Goal: Task Accomplishment & Management: Contribute content

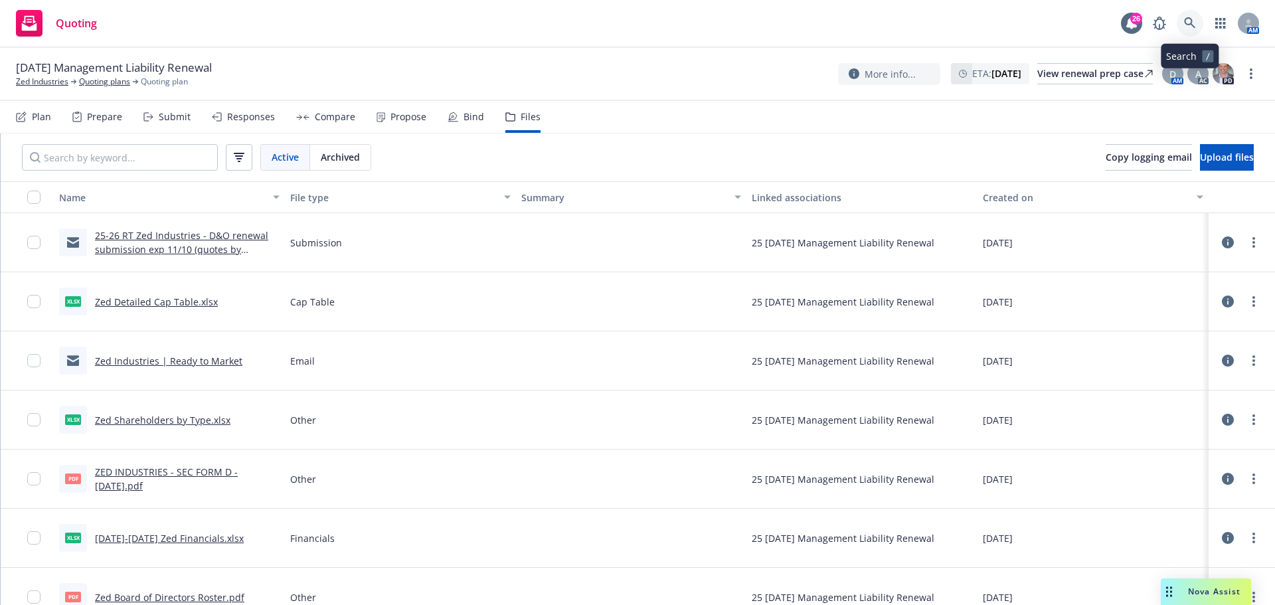
click at [1194, 23] on icon at bounding box center [1190, 23] width 12 height 12
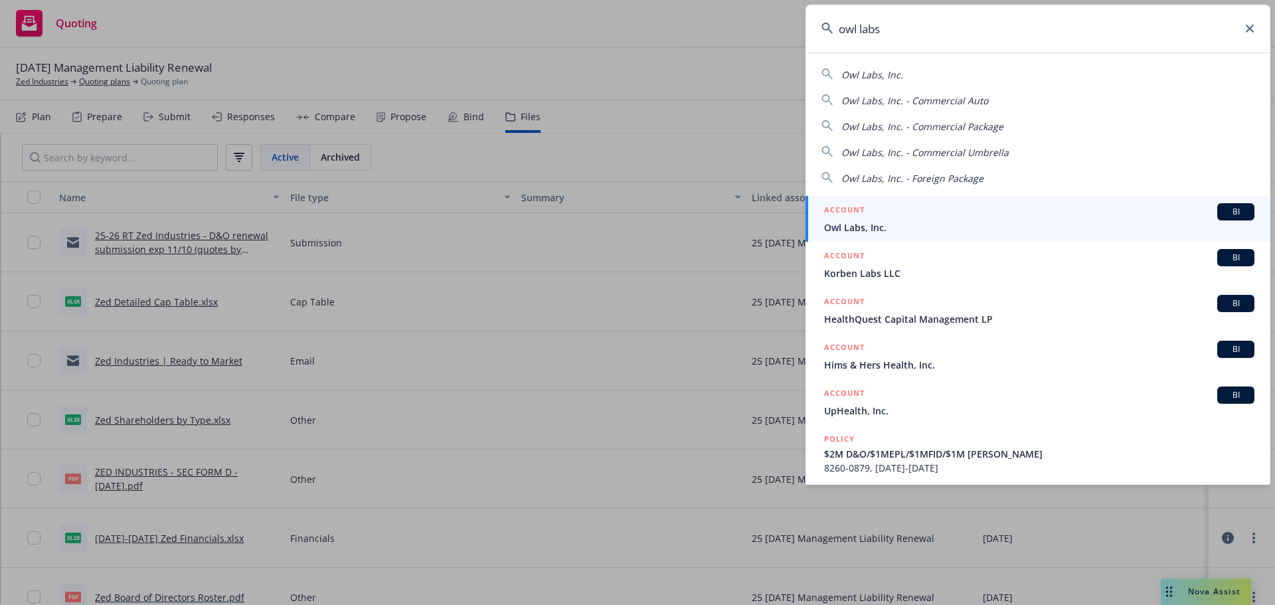
type input "owl labs"
click at [877, 229] on span "Owl Labs, Inc." at bounding box center [1039, 228] width 430 height 14
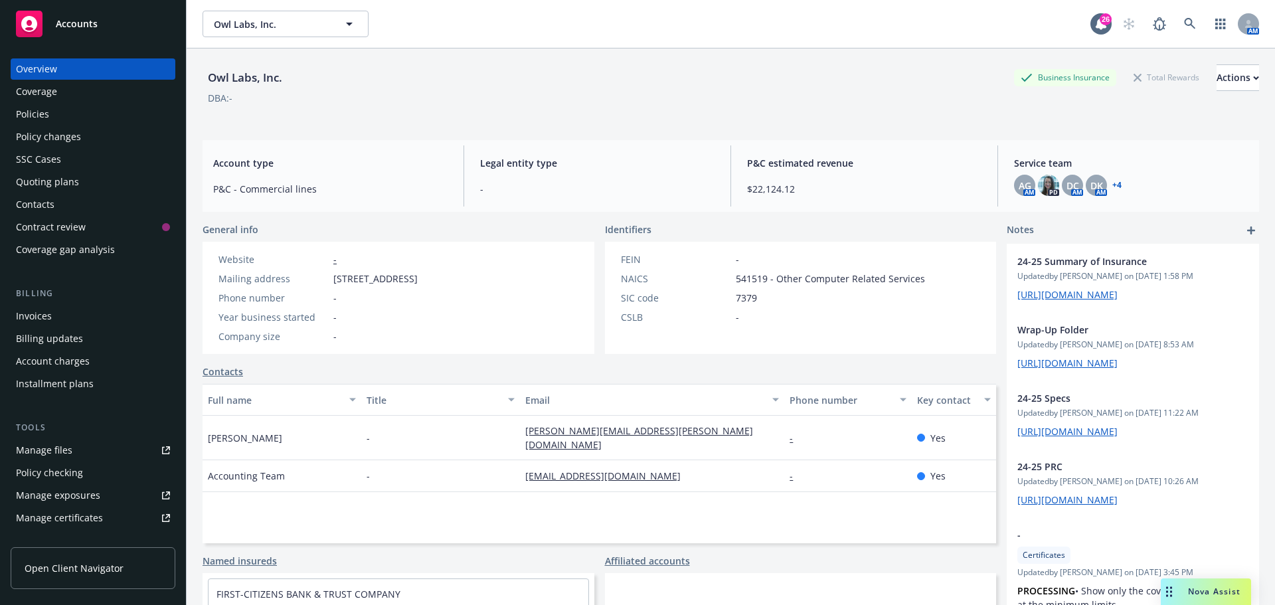
click at [35, 113] on div "Policies" at bounding box center [32, 114] width 33 height 21
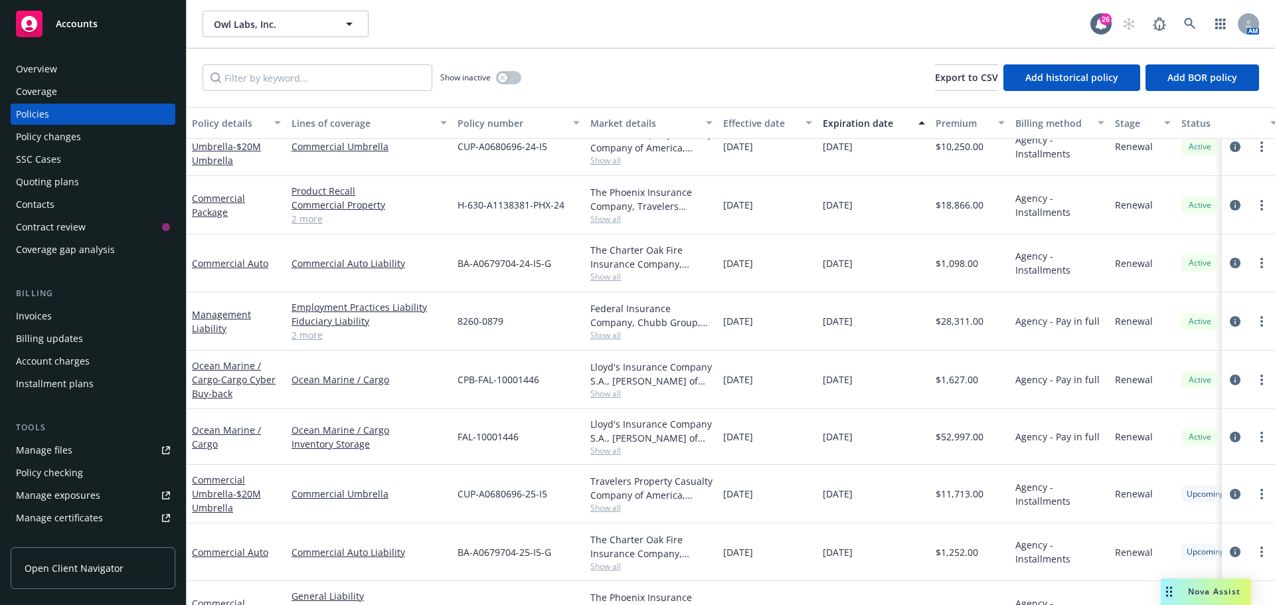
scroll to position [172, 0]
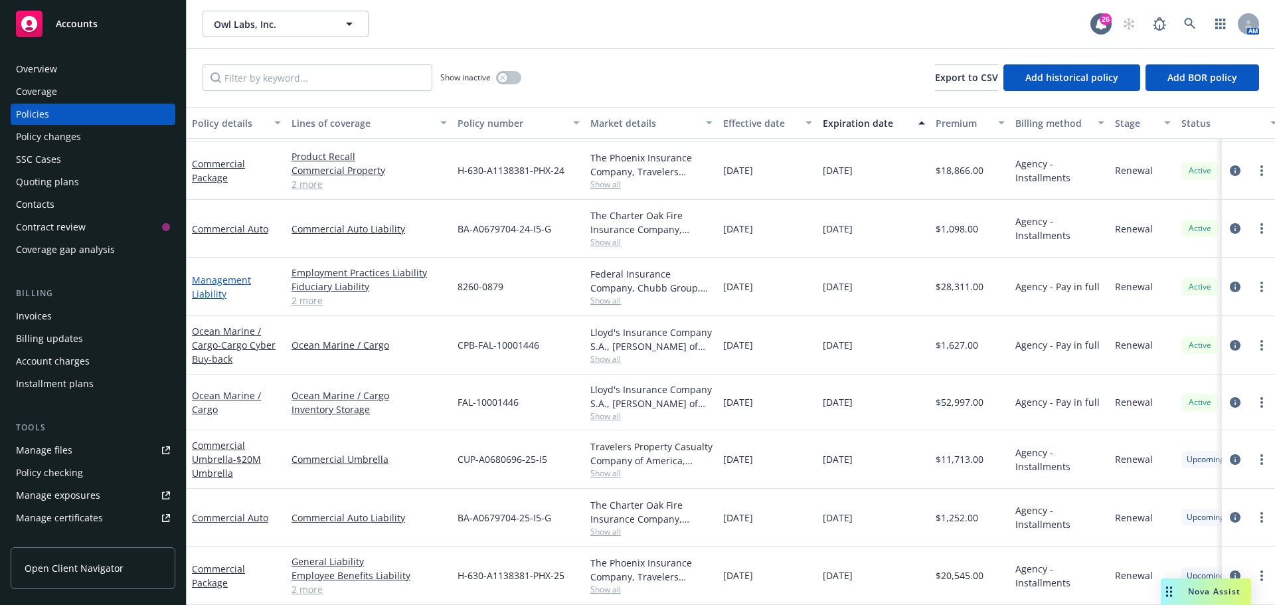
click at [227, 274] on link "Management Liability" at bounding box center [221, 287] width 59 height 27
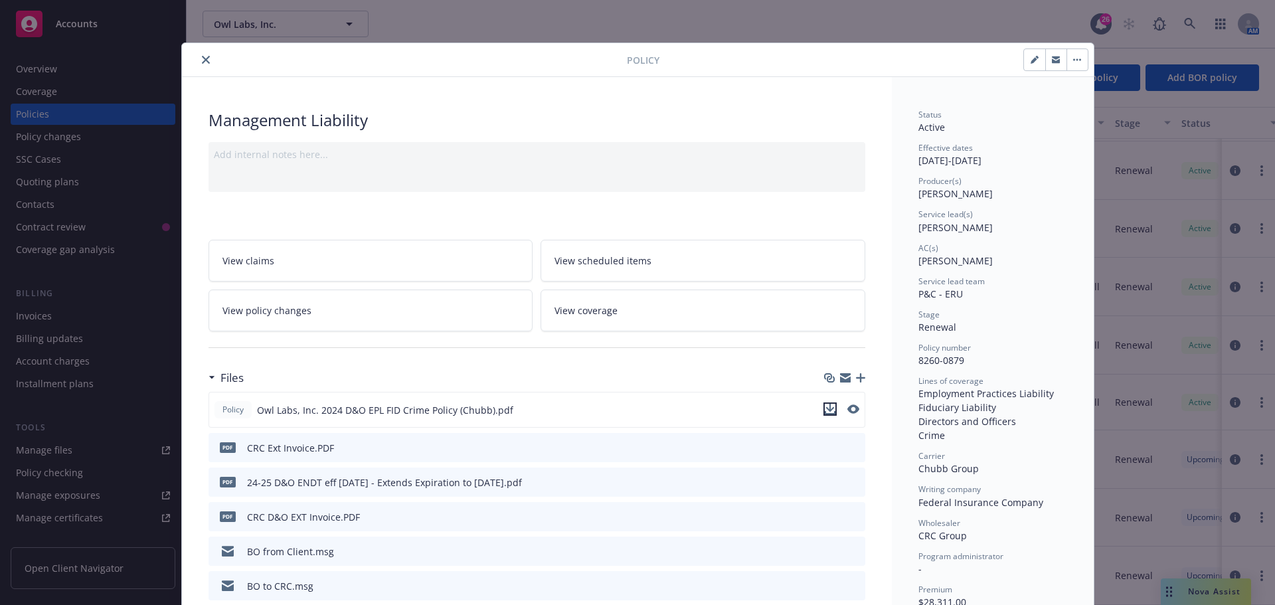
click at [825, 411] on icon "download file" at bounding box center [830, 409] width 11 height 11
click at [202, 60] on icon "close" at bounding box center [206, 60] width 8 height 8
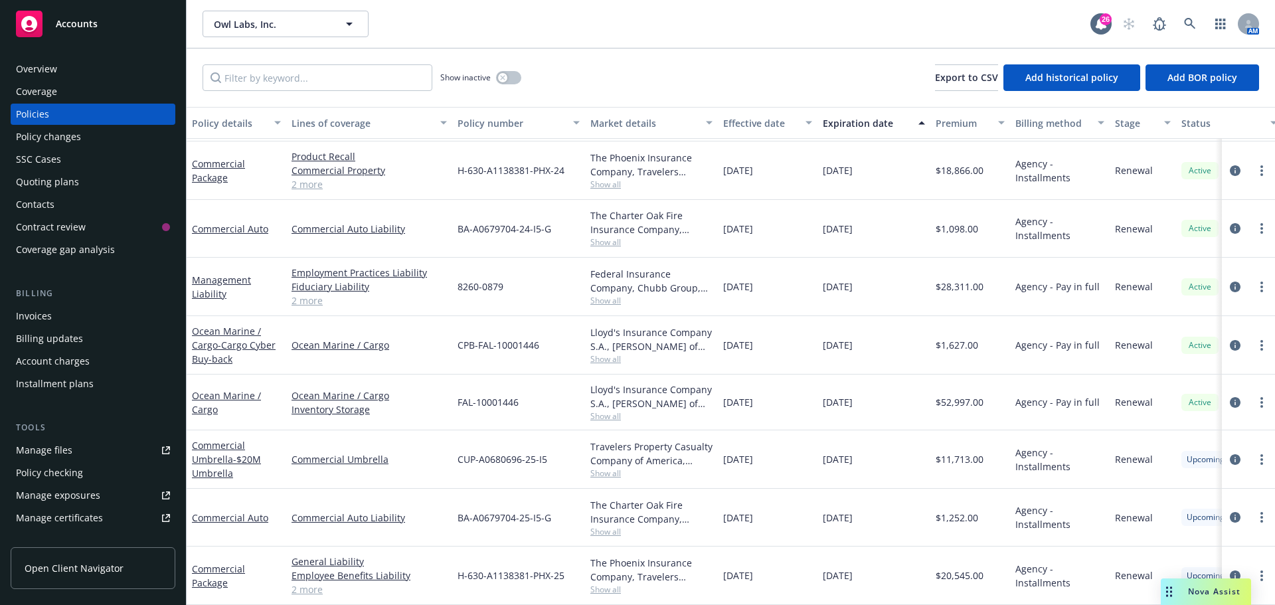
click at [34, 183] on div "Quoting plans" at bounding box center [47, 181] width 63 height 21
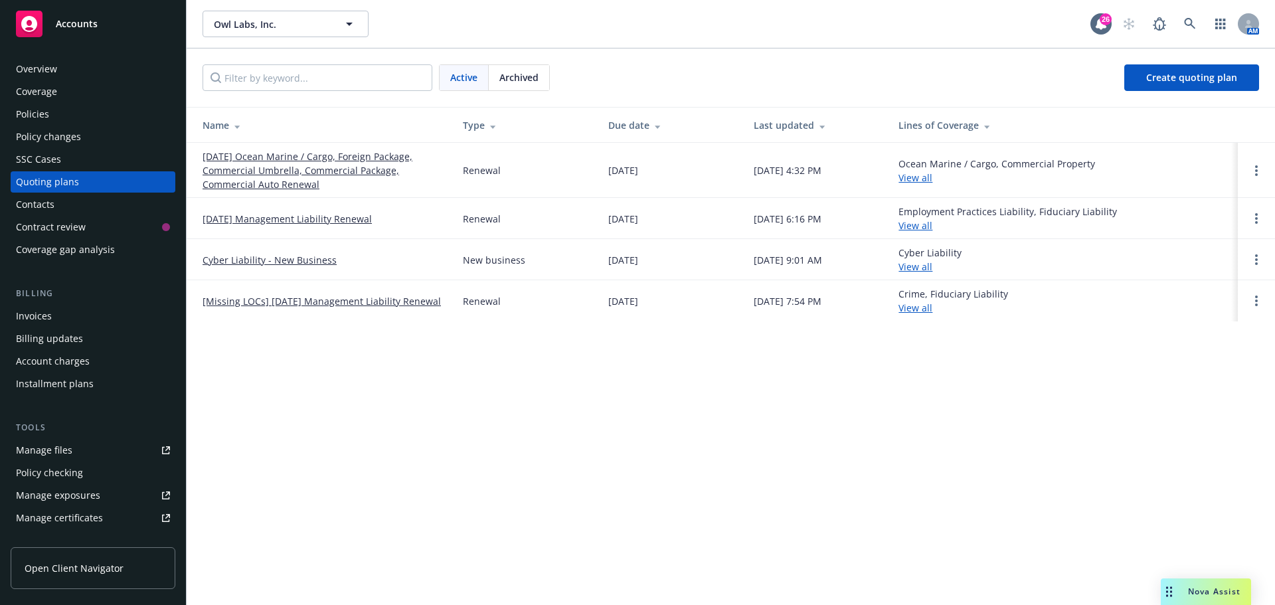
click at [304, 216] on link "09/23/25 Management Liability Renewal" at bounding box center [287, 219] width 169 height 14
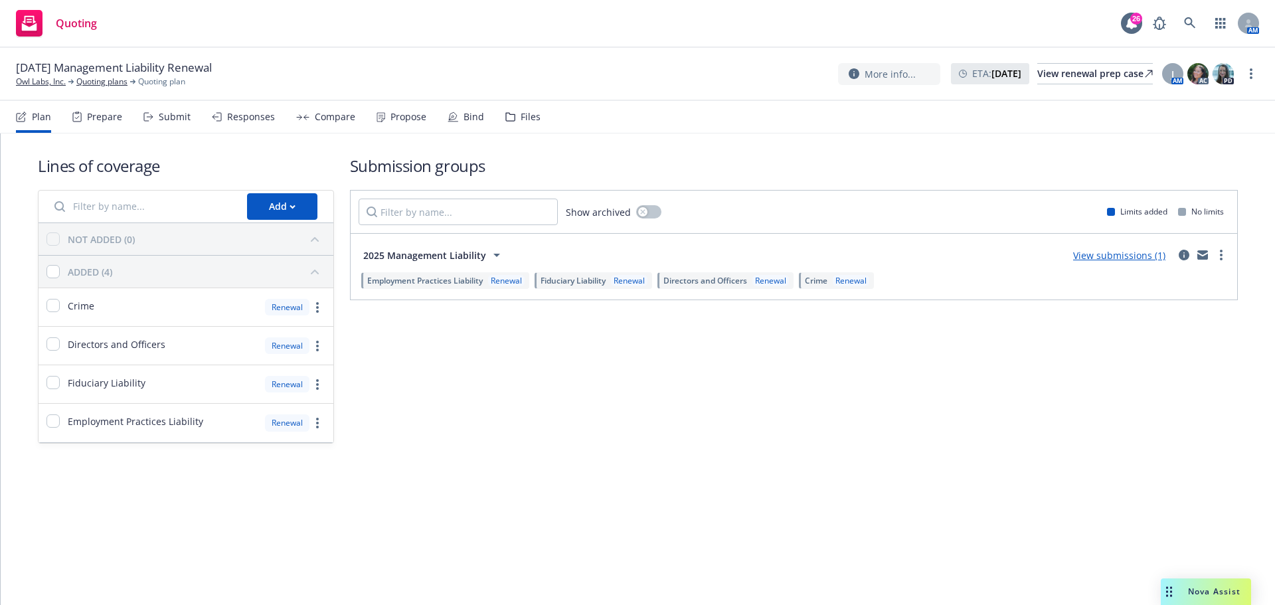
click at [522, 117] on div "Files" at bounding box center [531, 117] width 20 height 11
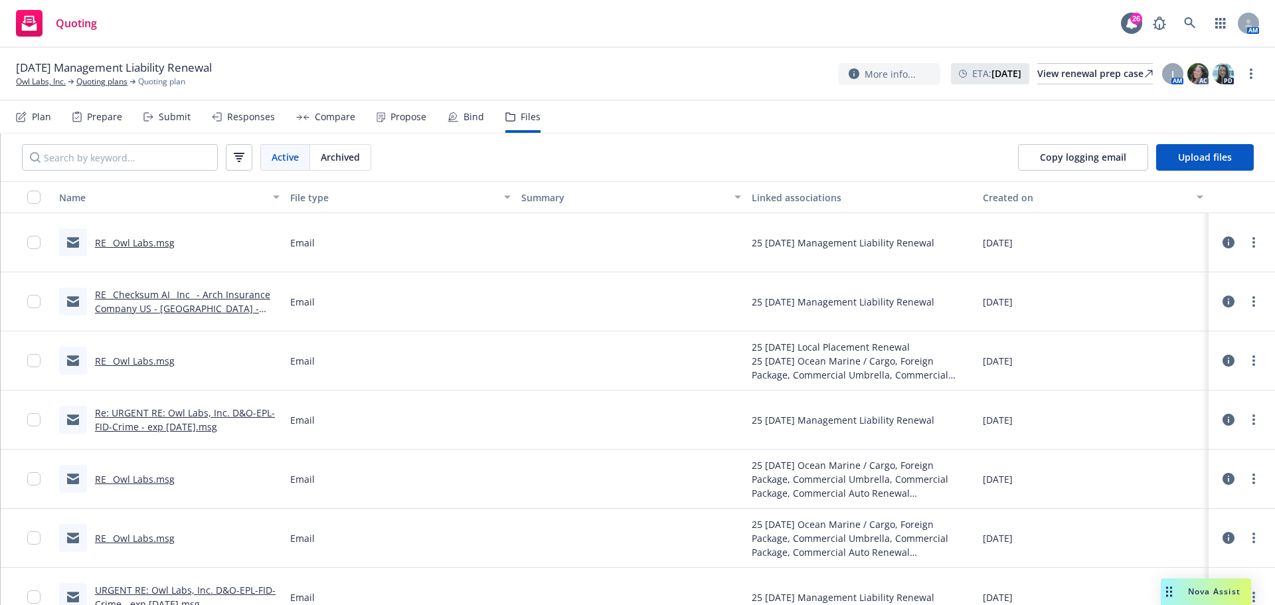
click at [25, 116] on icon at bounding box center [21, 117] width 11 height 11
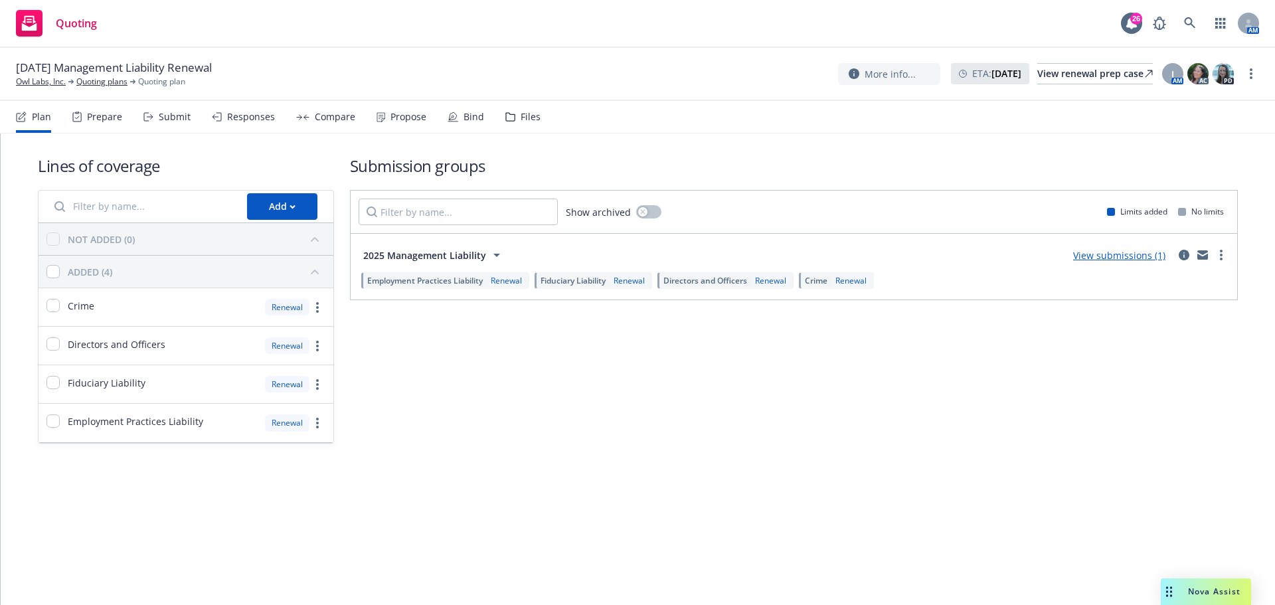
click at [1119, 255] on link "View submissions (1)" at bounding box center [1119, 255] width 92 height 13
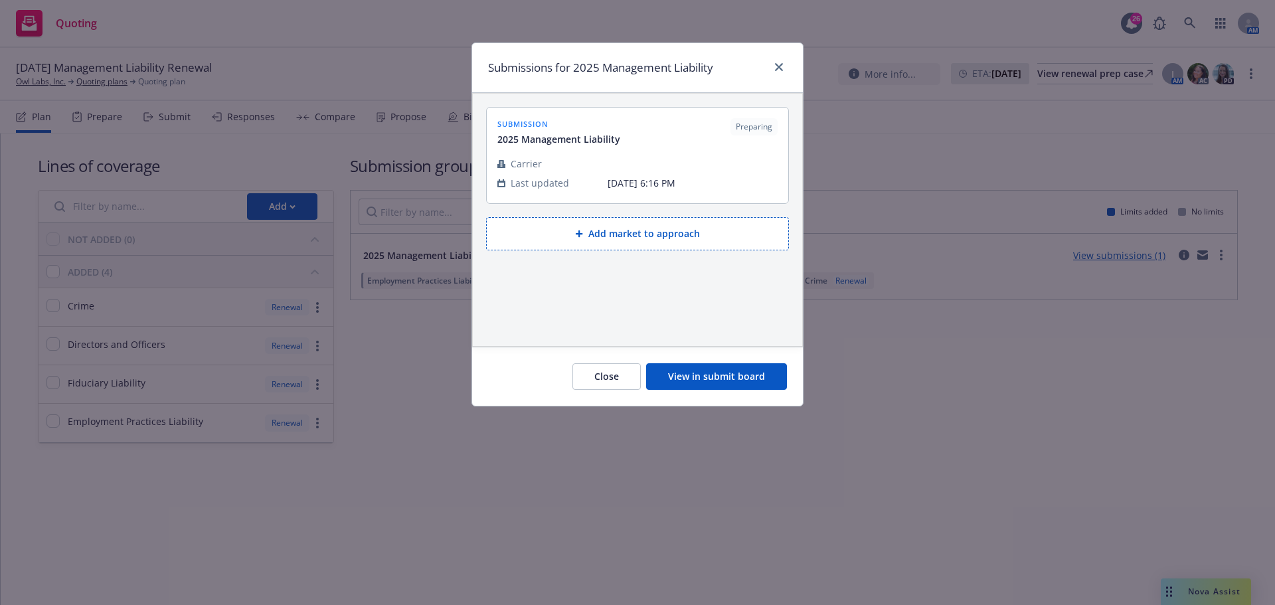
click at [732, 377] on button "View in submit board" at bounding box center [716, 376] width 141 height 27
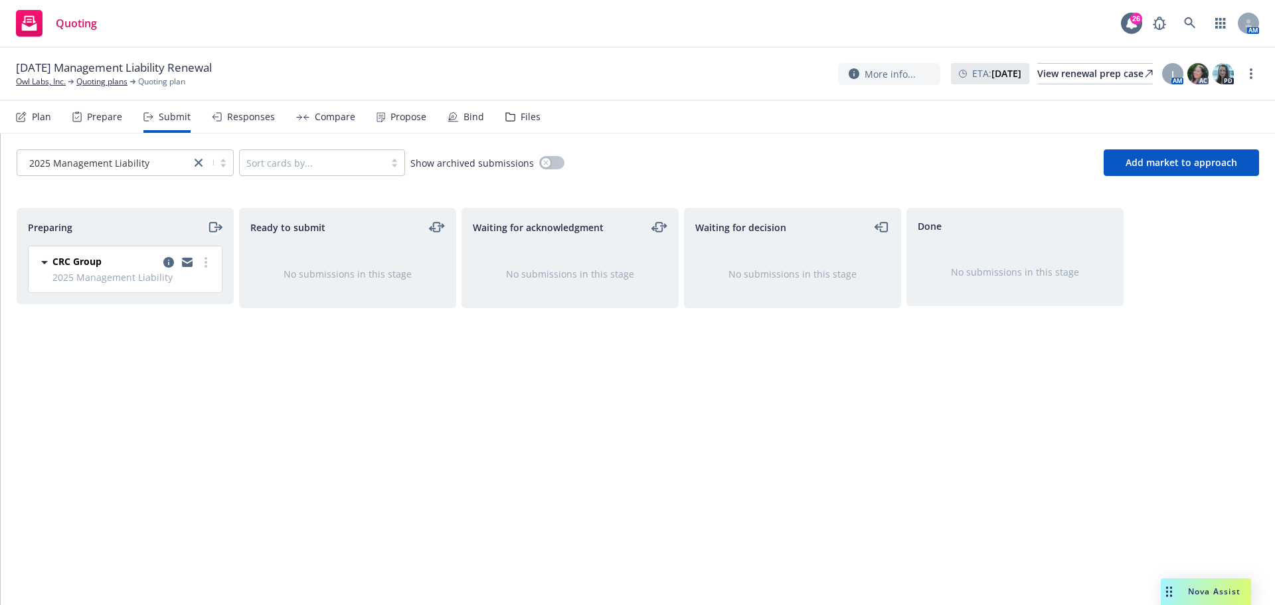
click at [211, 226] on icon "moveRight" at bounding box center [214, 227] width 15 height 16
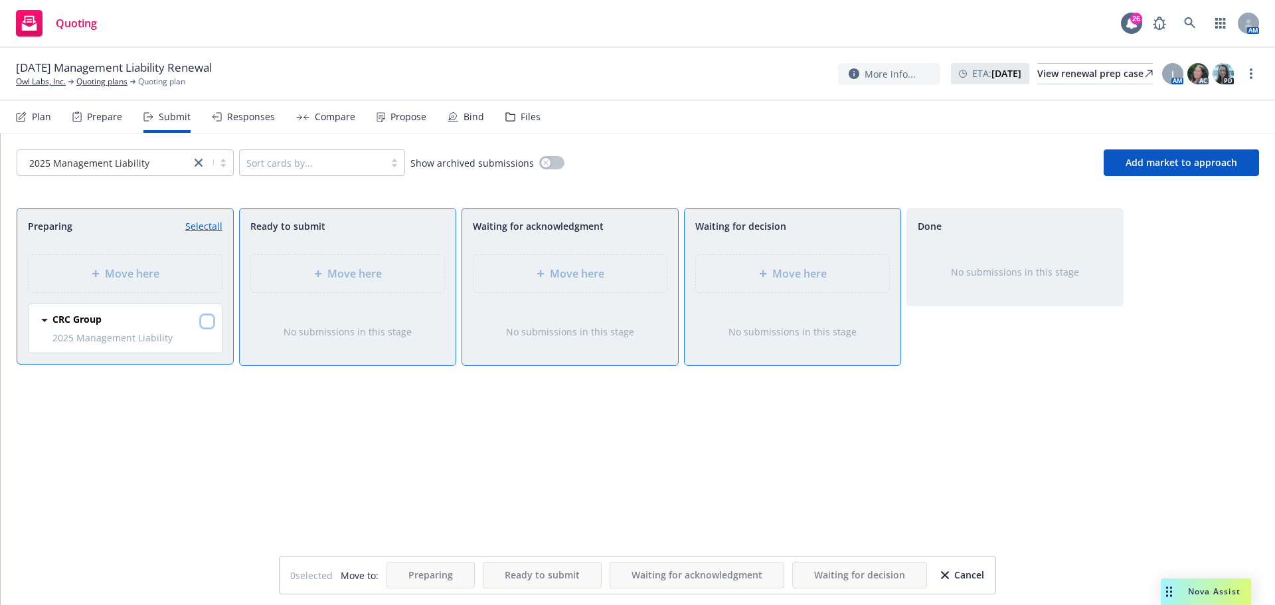
drag, startPoint x: 207, startPoint y: 323, endPoint x: 231, endPoint y: 329, distance: 25.3
click at [207, 324] on input "checkbox" at bounding box center [207, 321] width 13 height 13
checkbox input "true"
click at [806, 272] on span "Move here" at bounding box center [800, 274] width 54 height 16
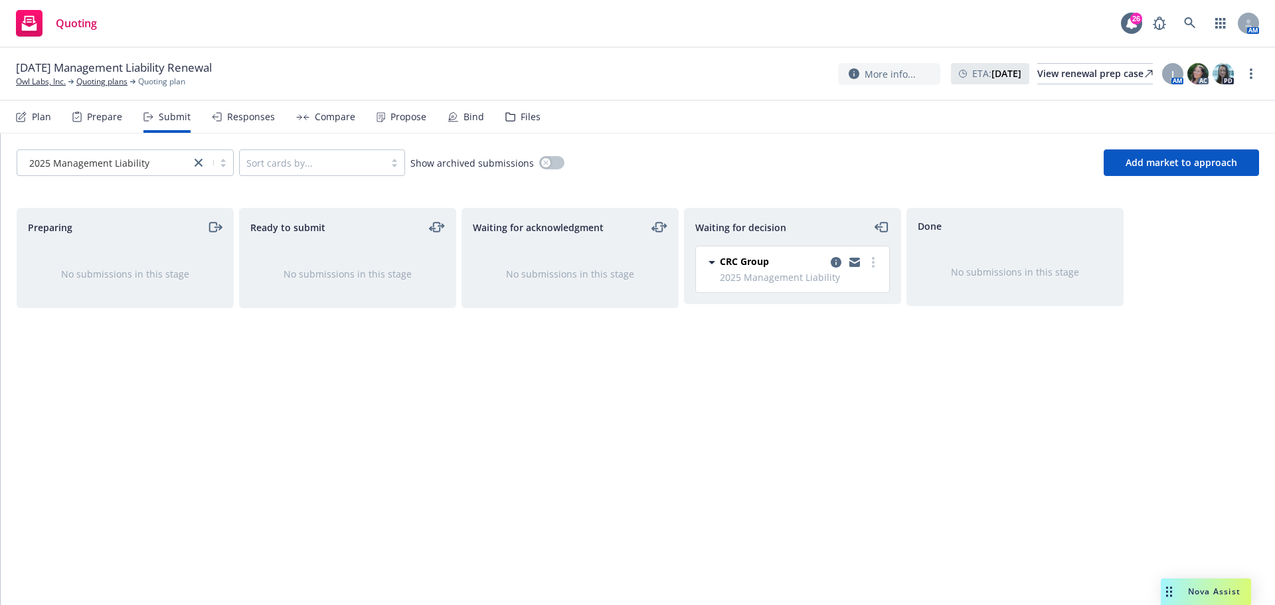
click at [521, 118] on div "Files" at bounding box center [531, 117] width 20 height 11
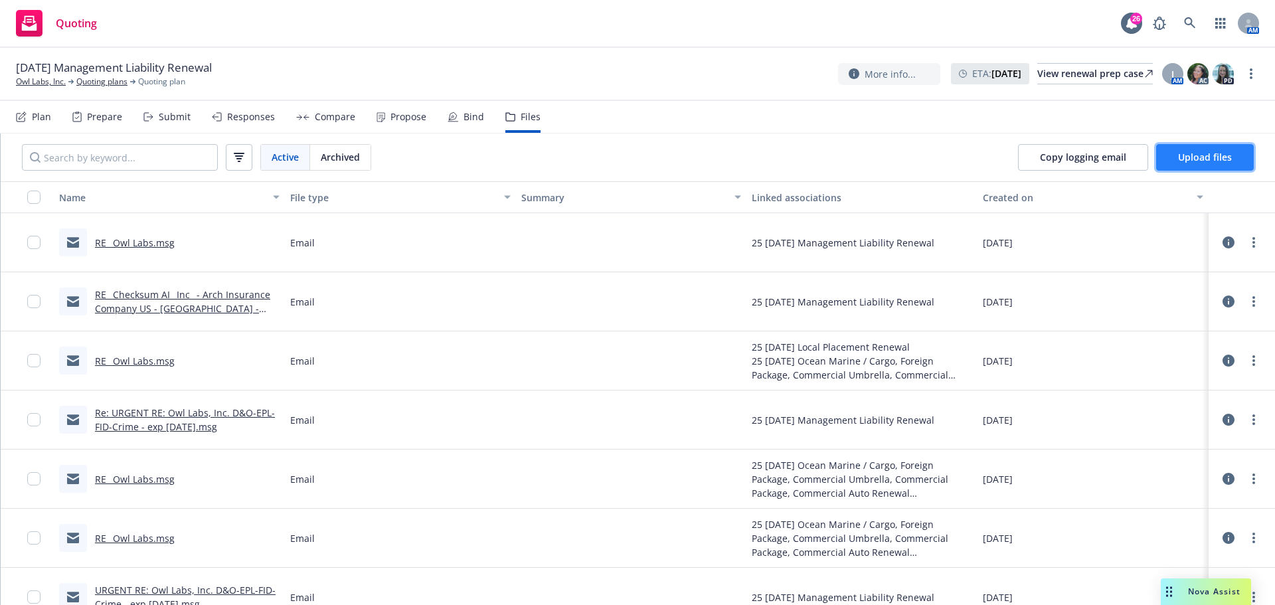
click at [1220, 165] on button "Upload files" at bounding box center [1205, 157] width 98 height 27
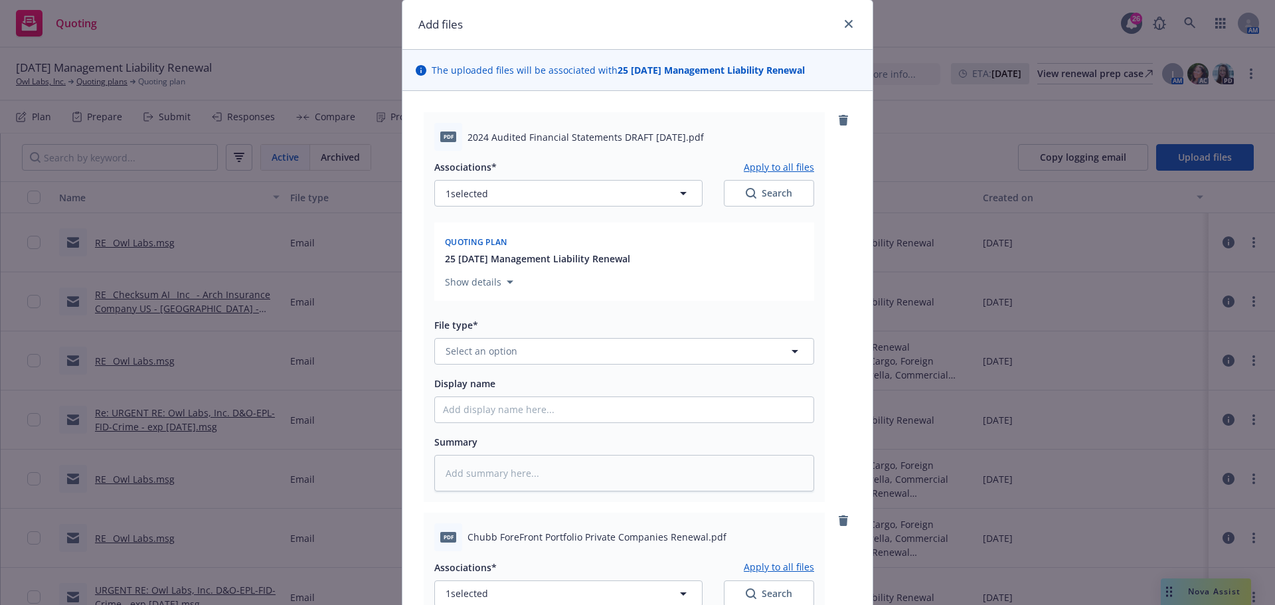
scroll to position [66, 0]
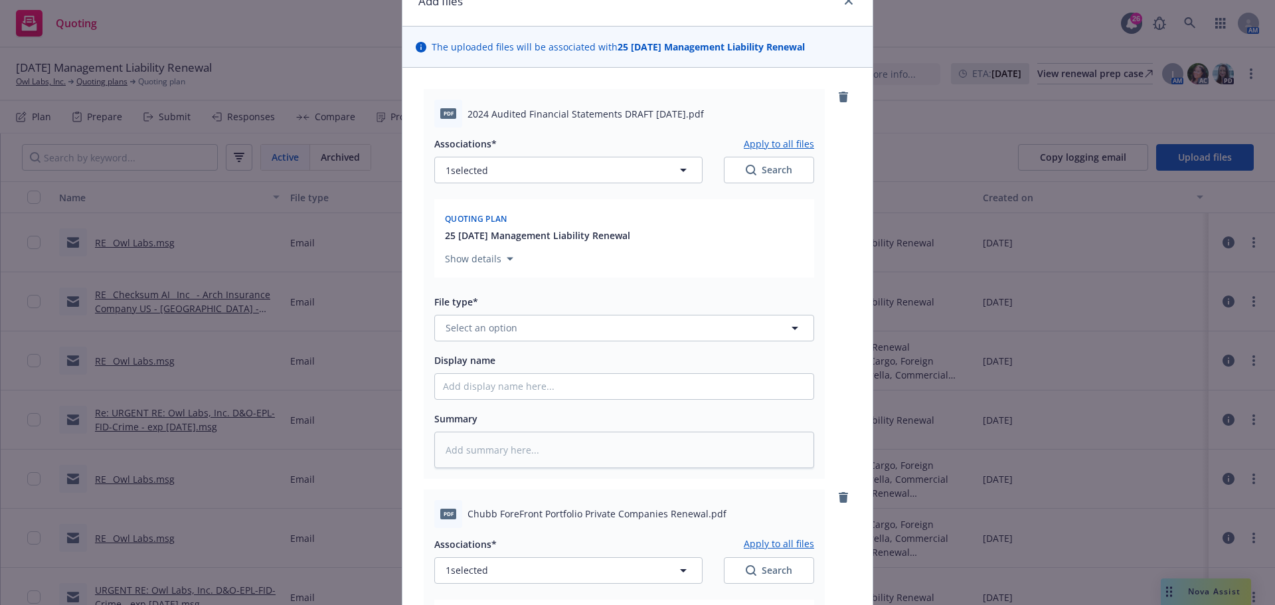
click at [476, 114] on span "2024 Audited Financial Statements DRAFT 09-19-25.pdf" at bounding box center [586, 114] width 236 height 14
drag, startPoint x: 463, startPoint y: 112, endPoint x: 683, endPoint y: 112, distance: 219.9
click at [683, 112] on span "2024 Audited Financial Statements DRAFT 09-19-25.pdf" at bounding box center [586, 114] width 236 height 14
copy span "2024 Audited Financial Statements DRAFT 09-19-25"
click at [458, 329] on span "Select an option" at bounding box center [482, 328] width 72 height 14
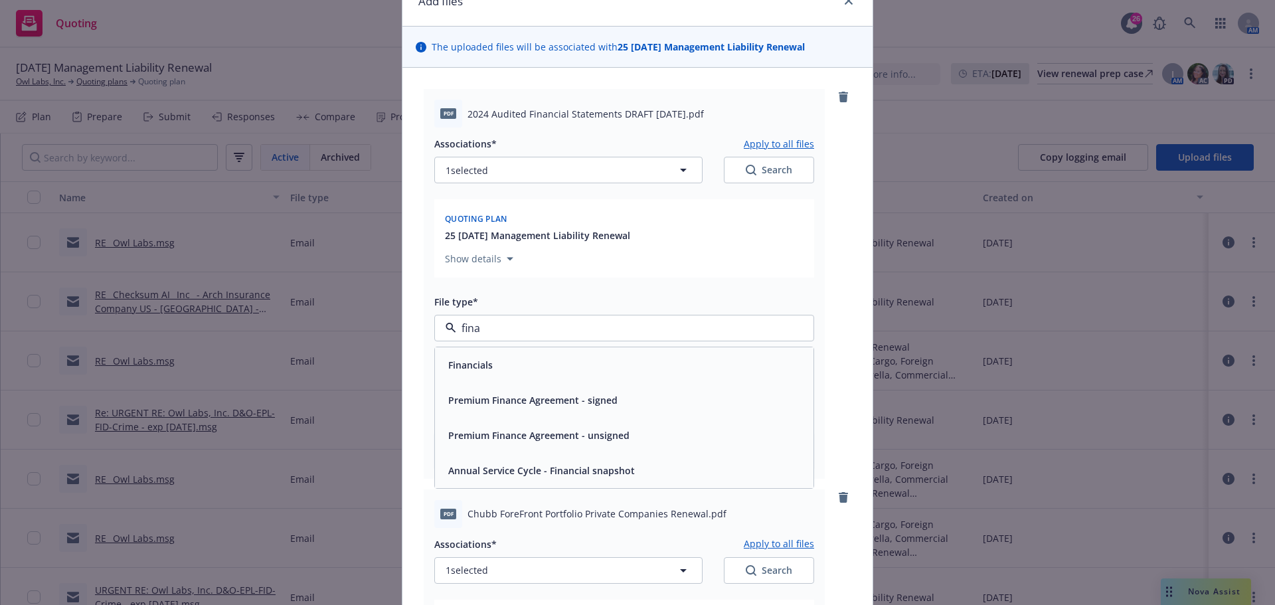
type input "finan"
click at [494, 366] on div "Financials" at bounding box center [624, 364] width 363 height 19
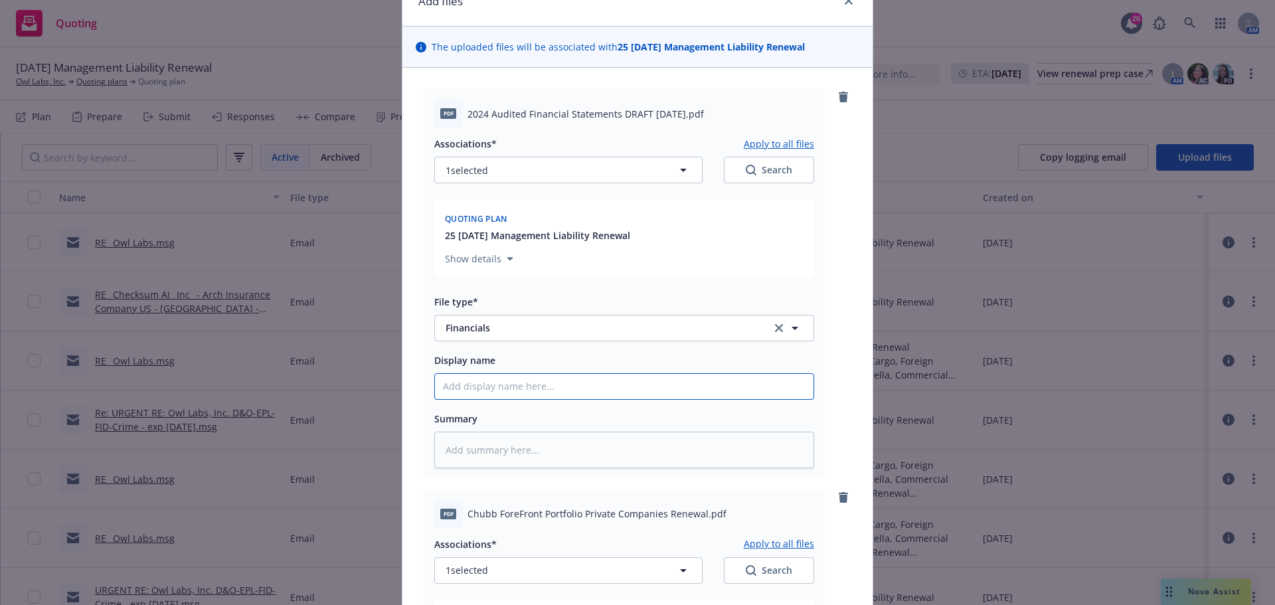
click at [491, 388] on input "Display name" at bounding box center [624, 386] width 379 height 25
paste input "2024 Audited Financial Statements DRAFT 09-19-25"
type textarea "x"
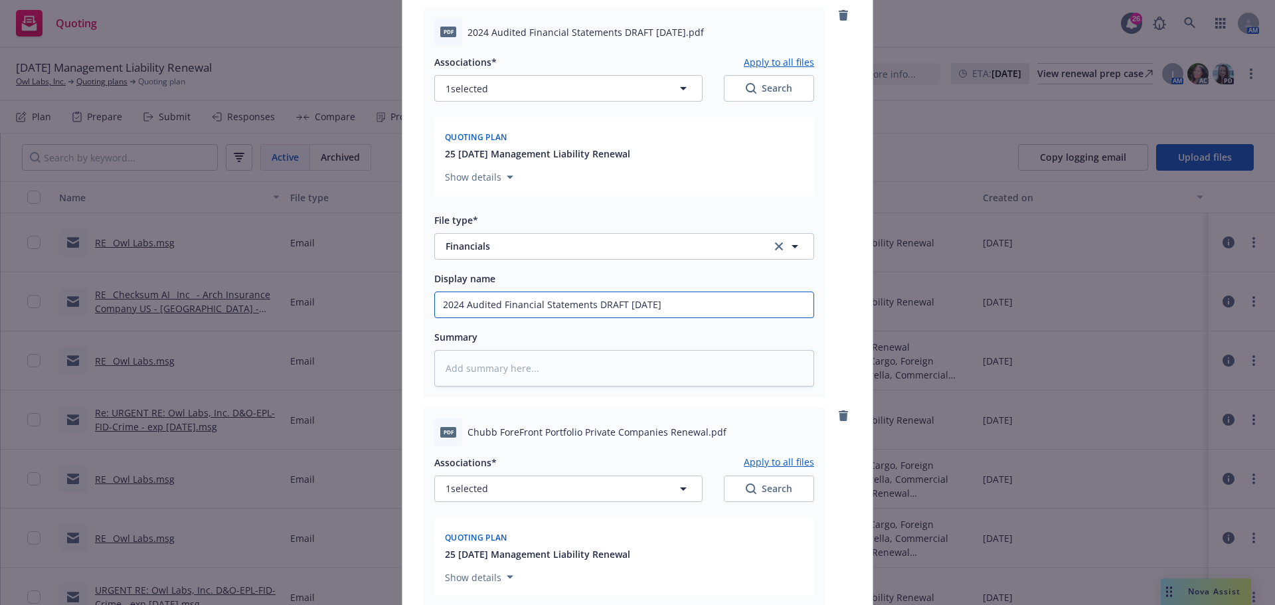
scroll to position [465, 0]
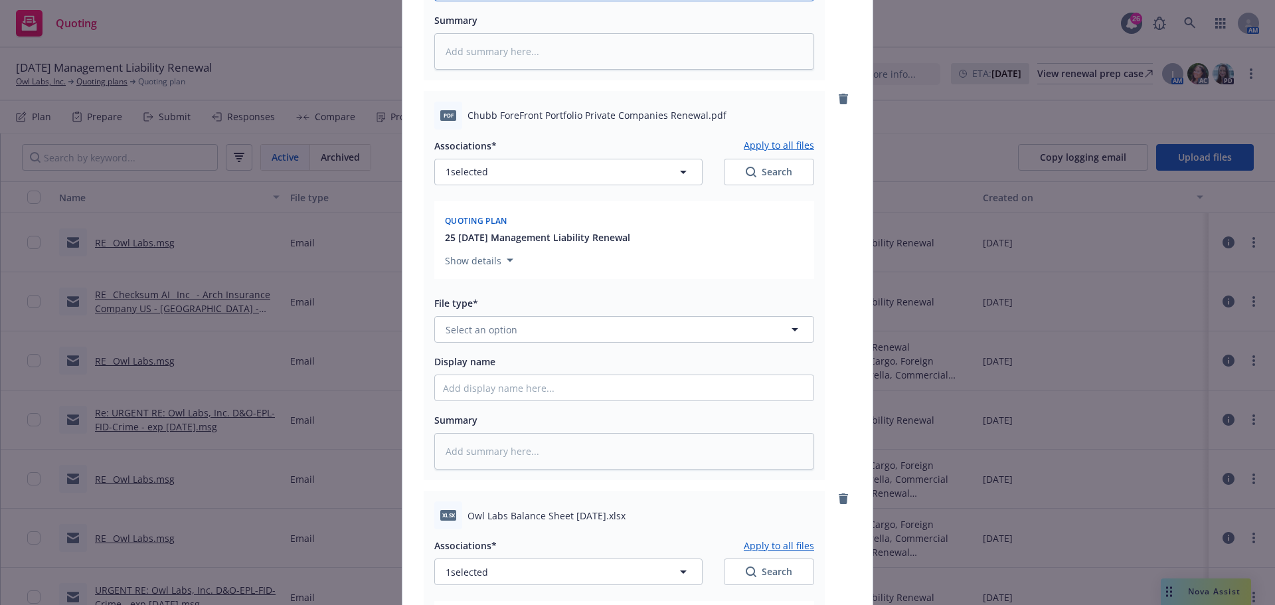
type input "2024 Audited Financial Statements DRAFT 09-19-25"
click at [495, 114] on span "Chubb ForeFront Portfolio Private Companies Renewal.pdf" at bounding box center [597, 115] width 259 height 14
drag, startPoint x: 463, startPoint y: 112, endPoint x: 698, endPoint y: 104, distance: 235.3
click at [698, 104] on div "pdf Chubb ForeFront Portfolio Private Companies Renewal.pdf" at bounding box center [624, 116] width 380 height 28
copy span "Chubb ForeFront Portfolio Private Companies Renewal"
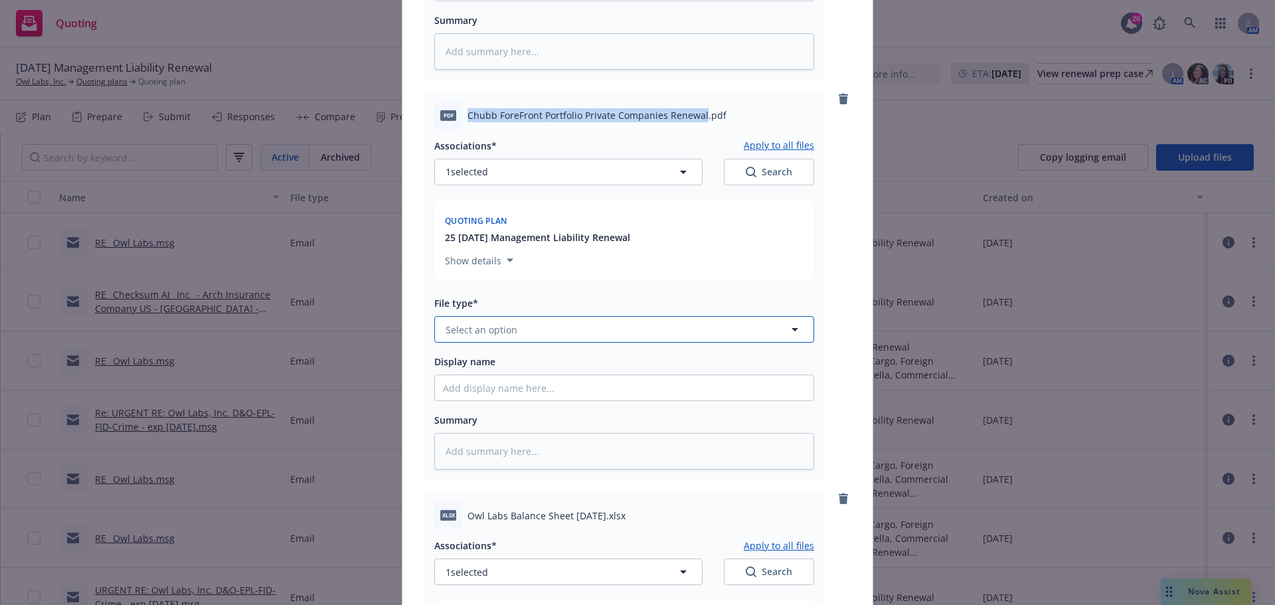
click at [450, 330] on span "Select an option" at bounding box center [482, 330] width 72 height 14
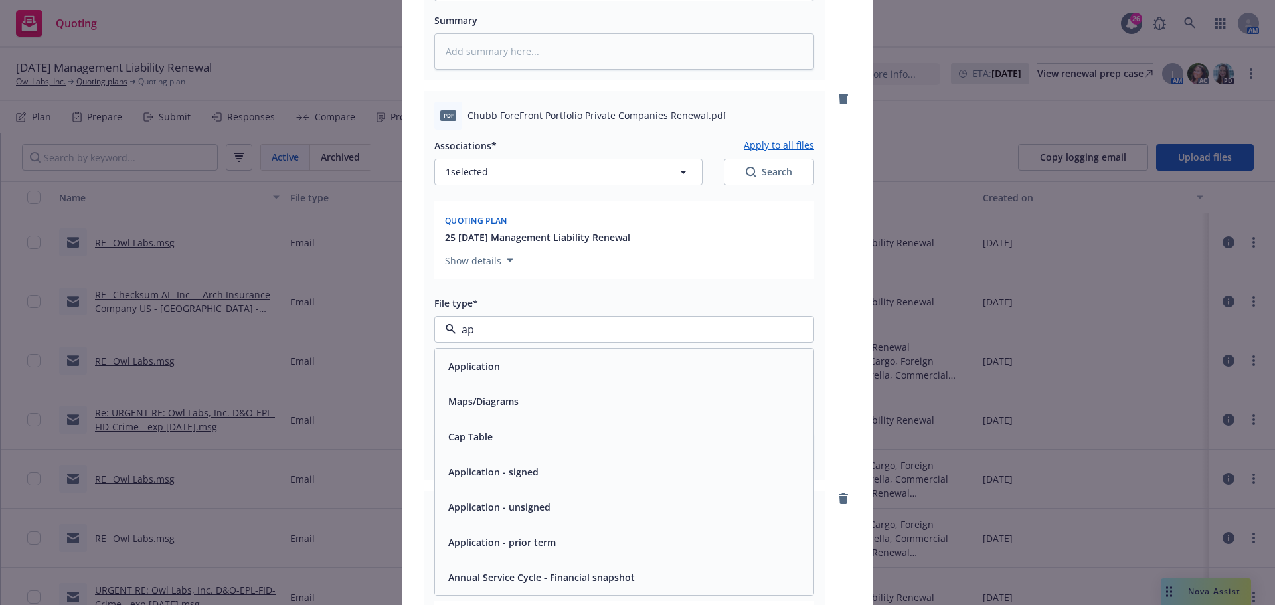
type input "app"
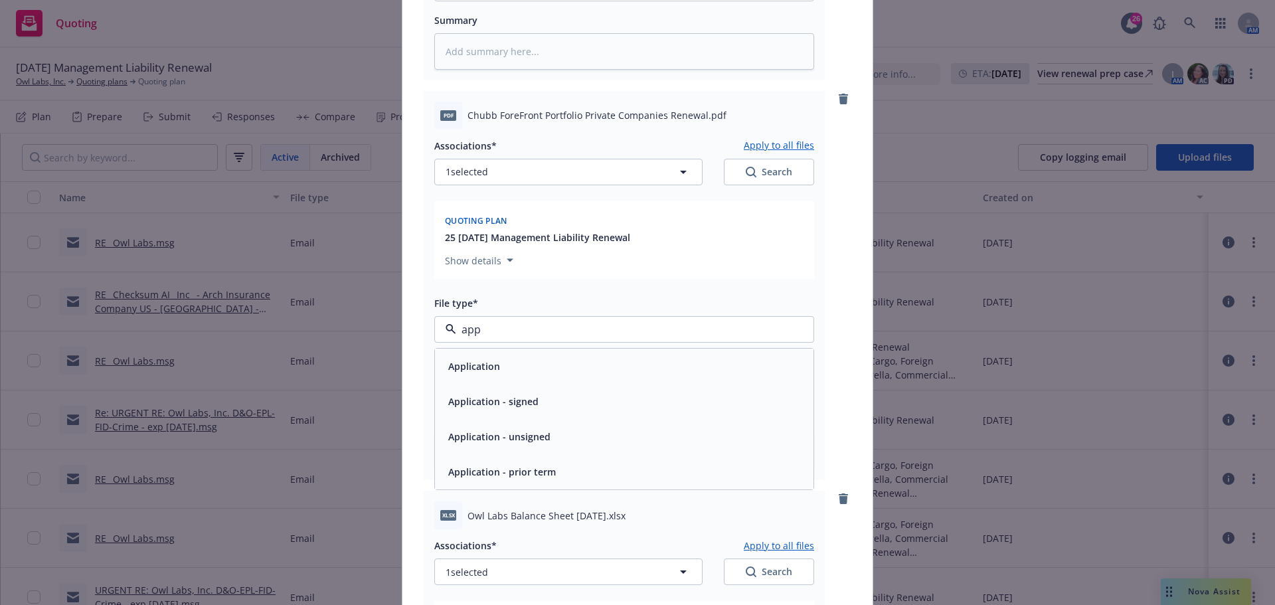
click at [500, 365] on div "Application" at bounding box center [624, 366] width 363 height 19
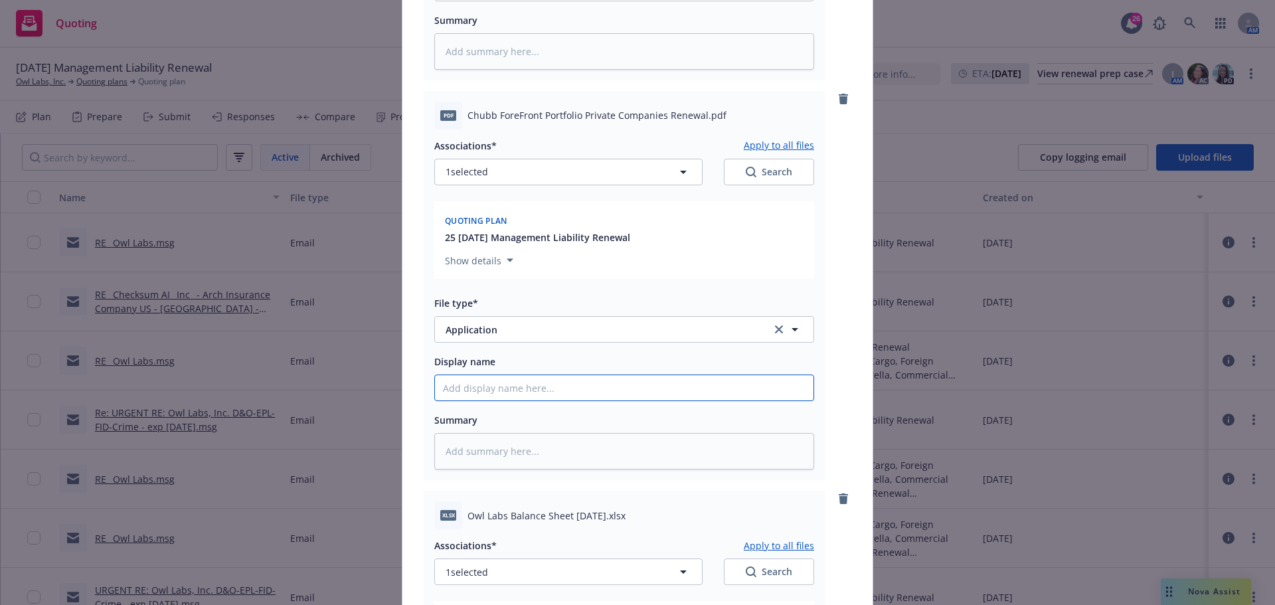
click at [476, 391] on input "Display name" at bounding box center [624, 387] width 379 height 25
paste input "Chubb ForeFront Portfolio Private Companies Renewal"
type textarea "x"
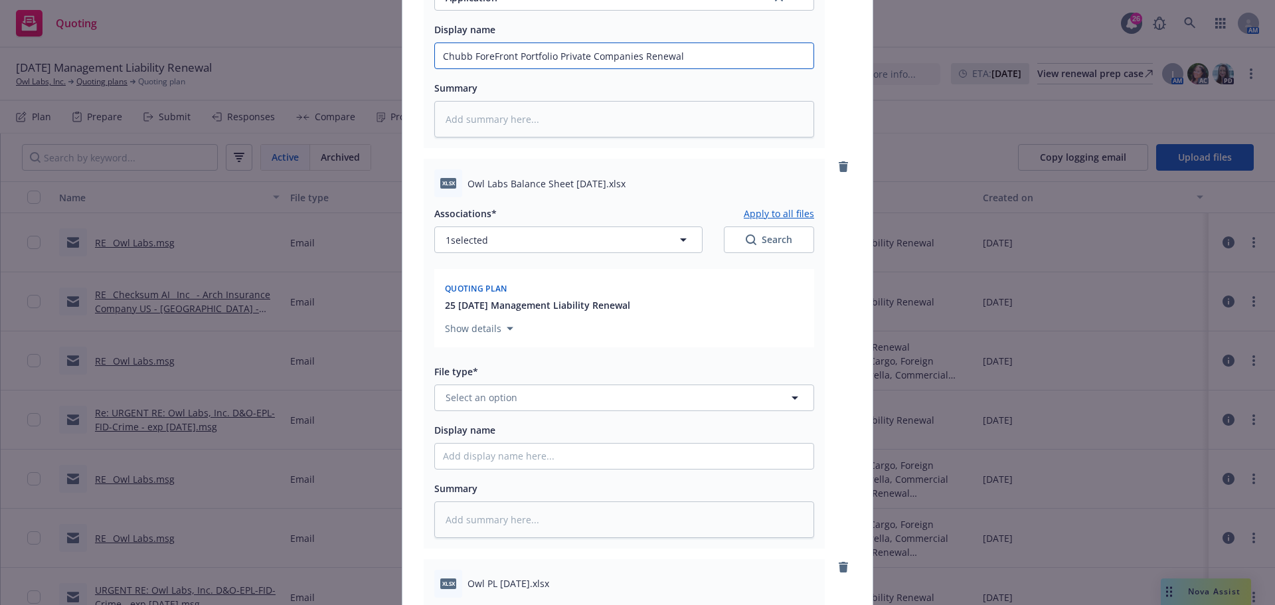
scroll to position [864, 0]
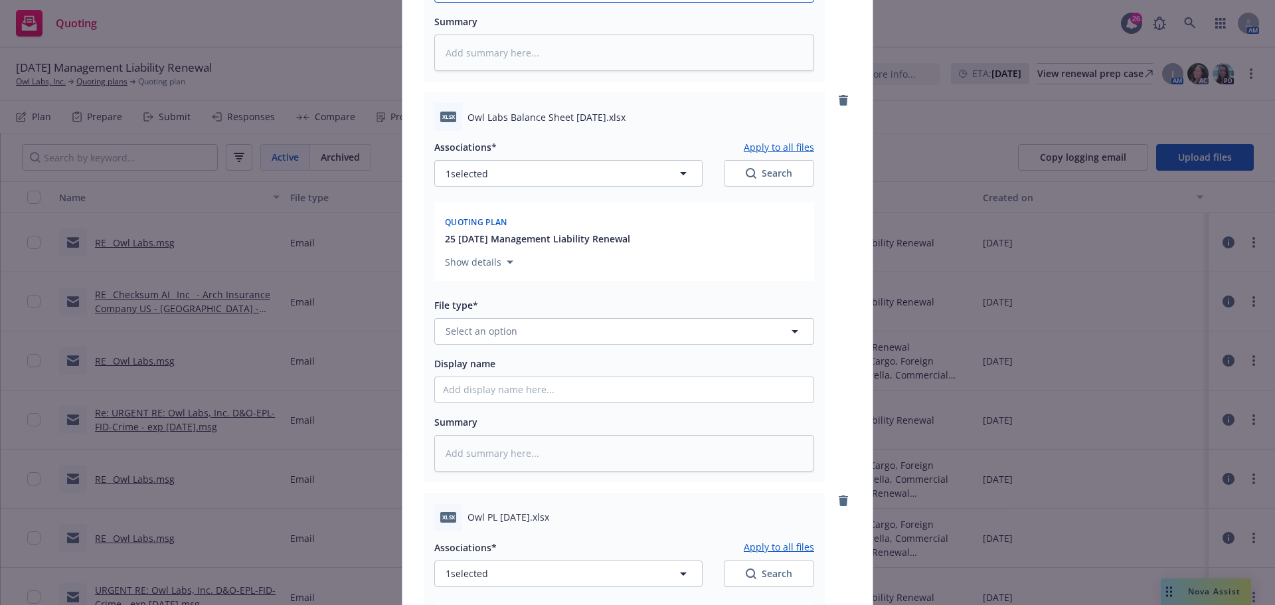
type input "Chubb ForeFront Portfolio Private Companies Renewal"
click at [493, 117] on span "Owl Labs Balance Sheet 6.30.25.xlsx" at bounding box center [547, 117] width 158 height 14
drag, startPoint x: 464, startPoint y: 116, endPoint x: 596, endPoint y: 117, distance: 132.2
click at [598, 116] on span "Owl Labs Balance Sheet 6.30.25.xlsx" at bounding box center [547, 117] width 158 height 14
copy span "Owl Labs Balance Sheet 6.30.25"
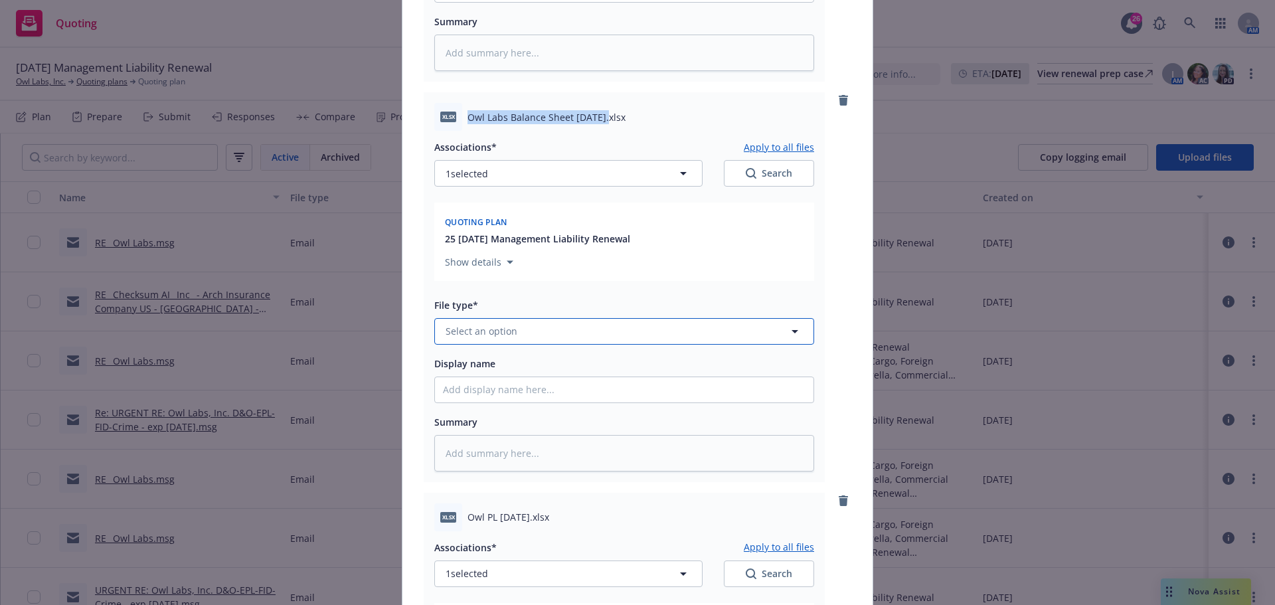
click at [485, 330] on span "Select an option" at bounding box center [482, 331] width 72 height 14
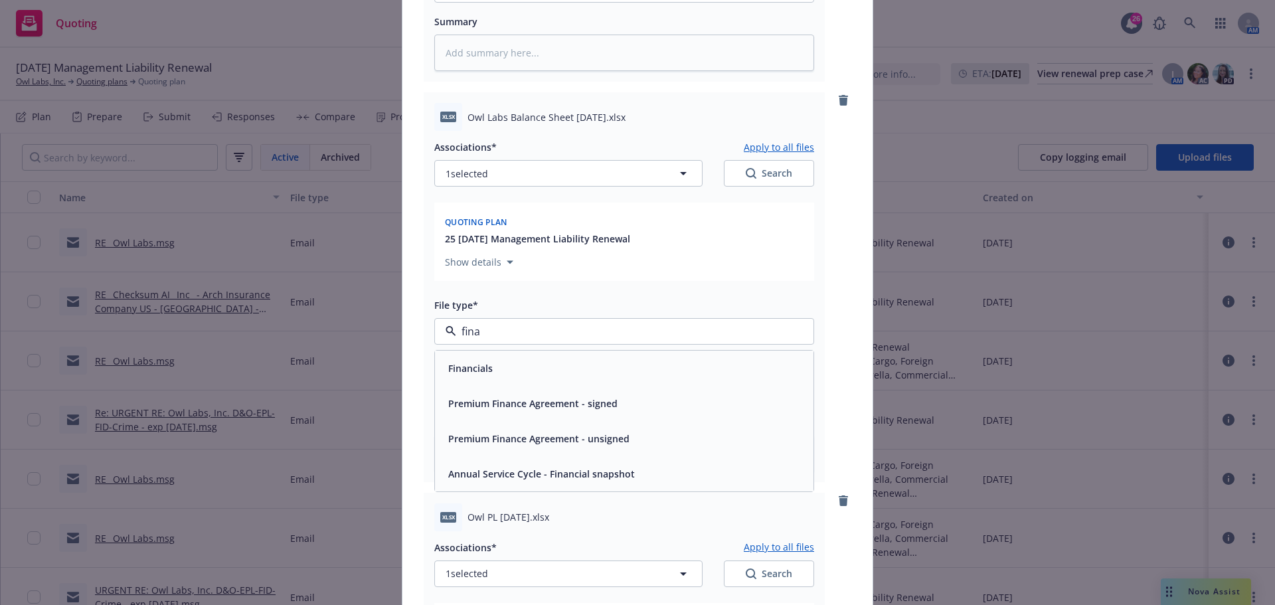
type input "finan"
drag, startPoint x: 500, startPoint y: 360, endPoint x: 507, endPoint y: 361, distance: 7.3
click at [502, 360] on div "Financials" at bounding box center [624, 368] width 363 height 19
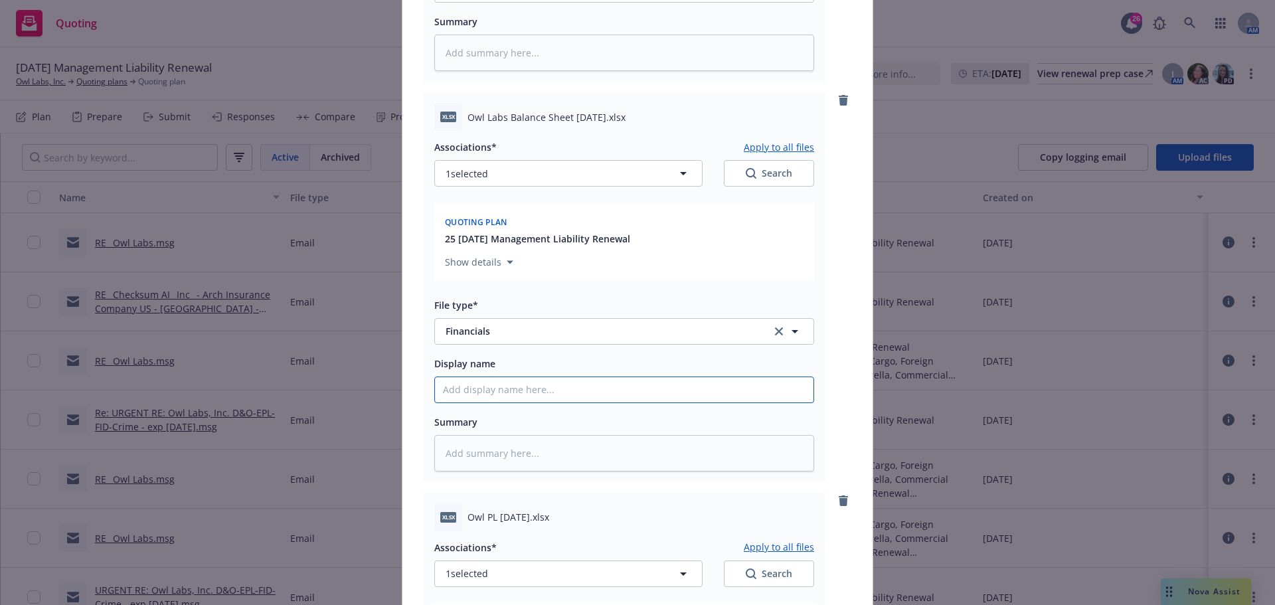
click at [480, 387] on input "Display name" at bounding box center [624, 389] width 379 height 25
paste input "Owl Labs Balance Sheet 6.30.25"
type textarea "x"
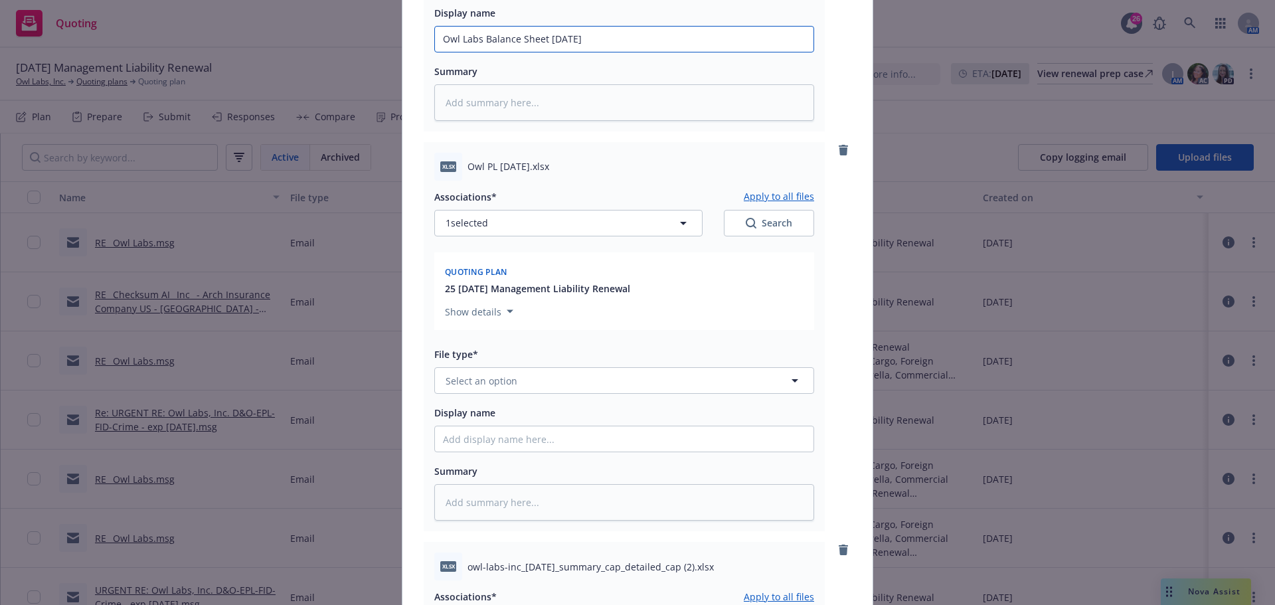
scroll to position [1129, 0]
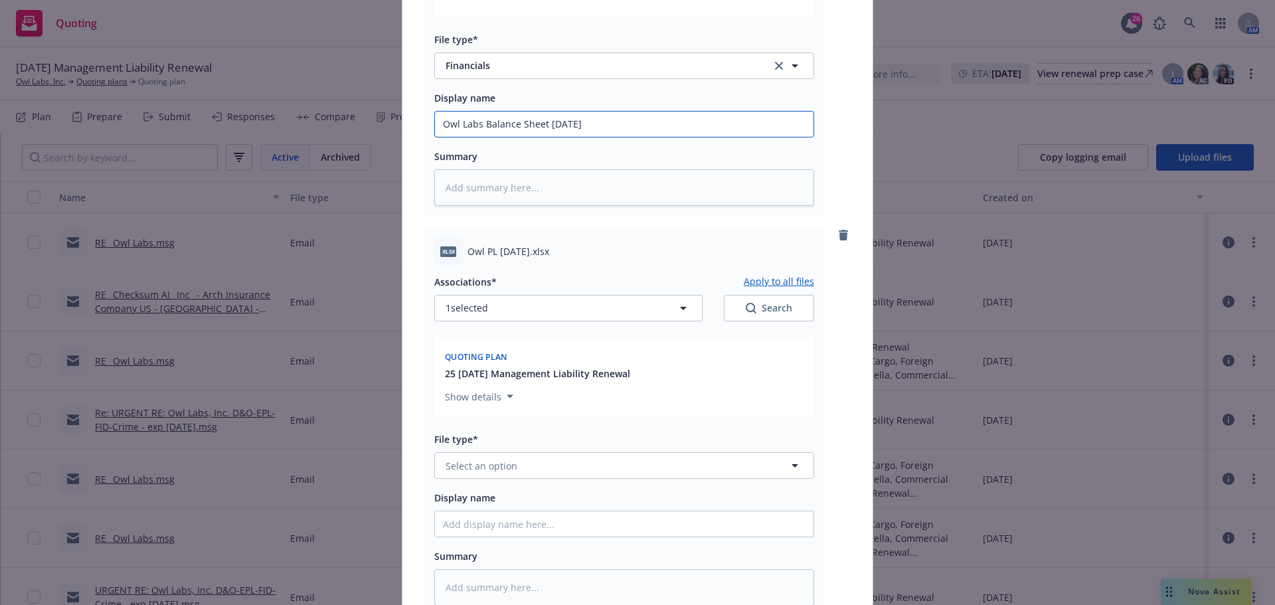
type input "Owl Labs Balance Sheet 6.30.25"
drag, startPoint x: 464, startPoint y: 249, endPoint x: 527, endPoint y: 247, distance: 62.5
click at [527, 247] on span "Owl PL 6.30.25.xlsx" at bounding box center [509, 251] width 82 height 14
copy span "Owl PL 6.30.25"
click at [469, 464] on span "Select an option" at bounding box center [482, 466] width 72 height 14
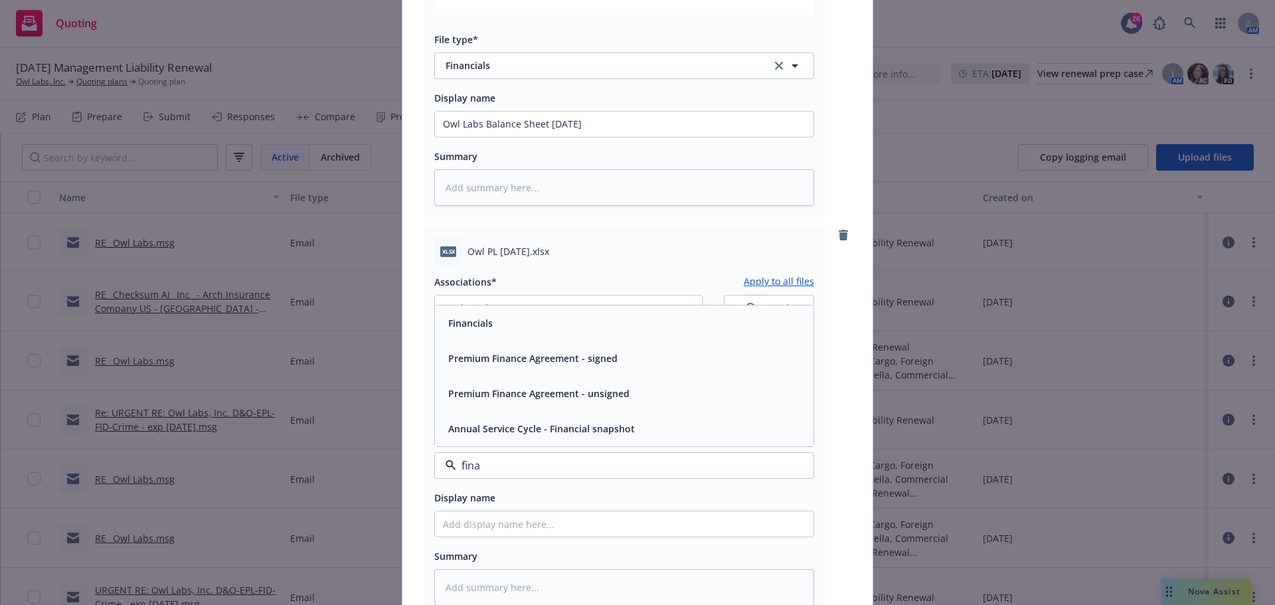
type input "finan"
click at [456, 322] on span "Financials" at bounding box center [470, 323] width 45 height 14
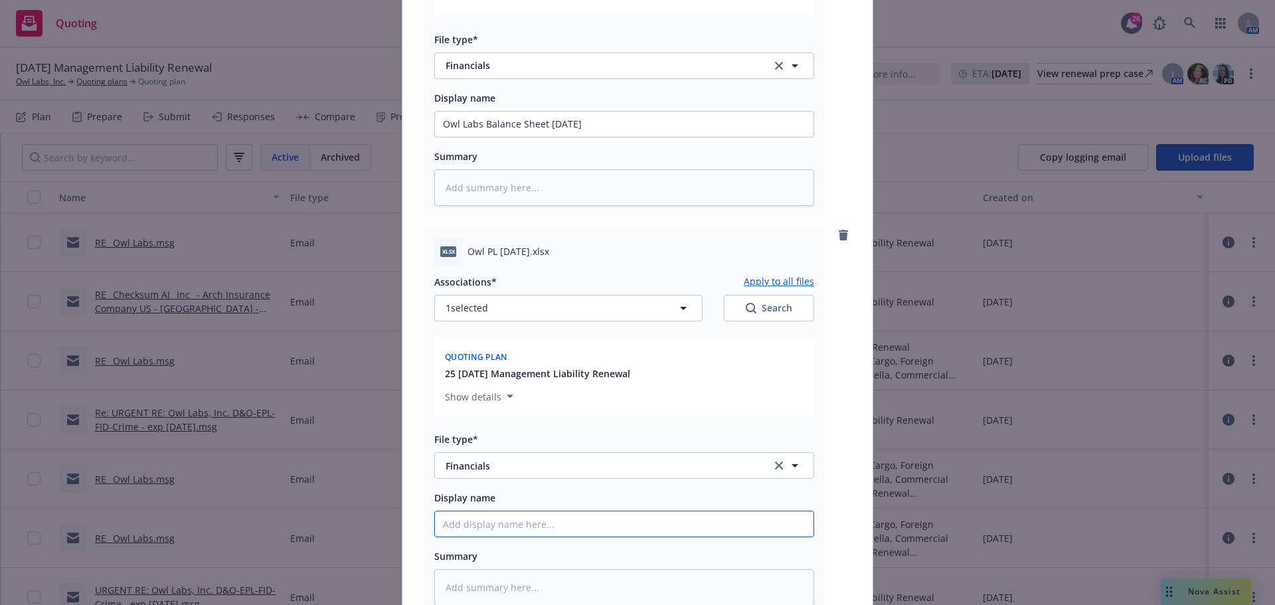
click at [451, 530] on input "Display name" at bounding box center [624, 523] width 379 height 25
paste input "Owl PL 6.30.25"
type textarea "x"
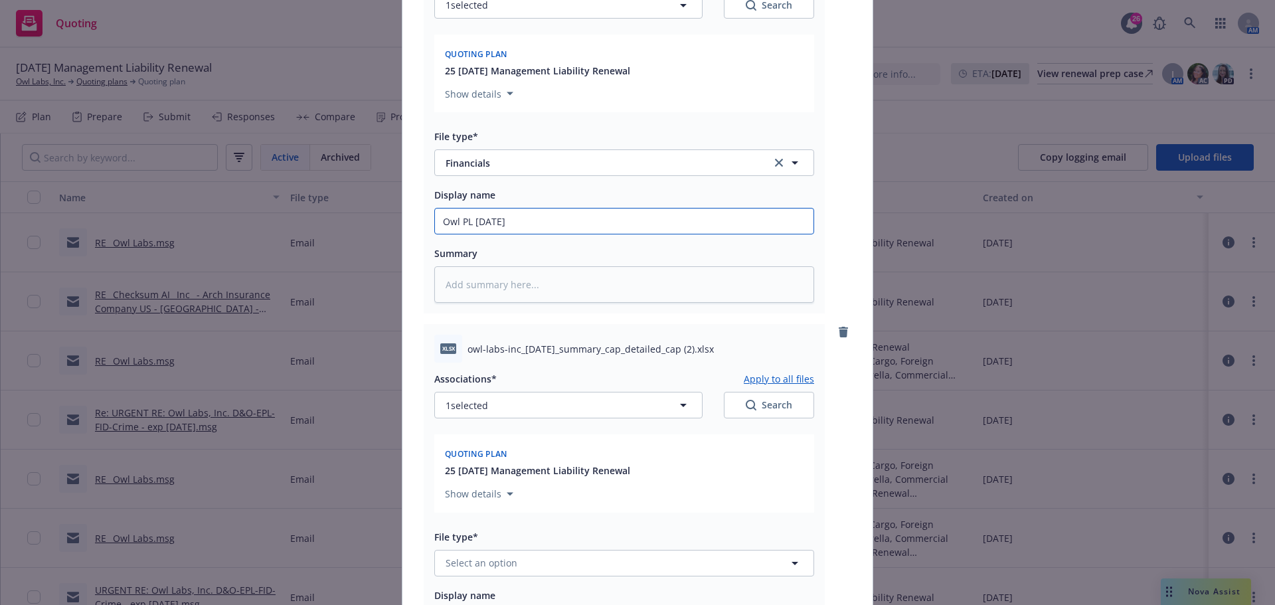
scroll to position [1461, 0]
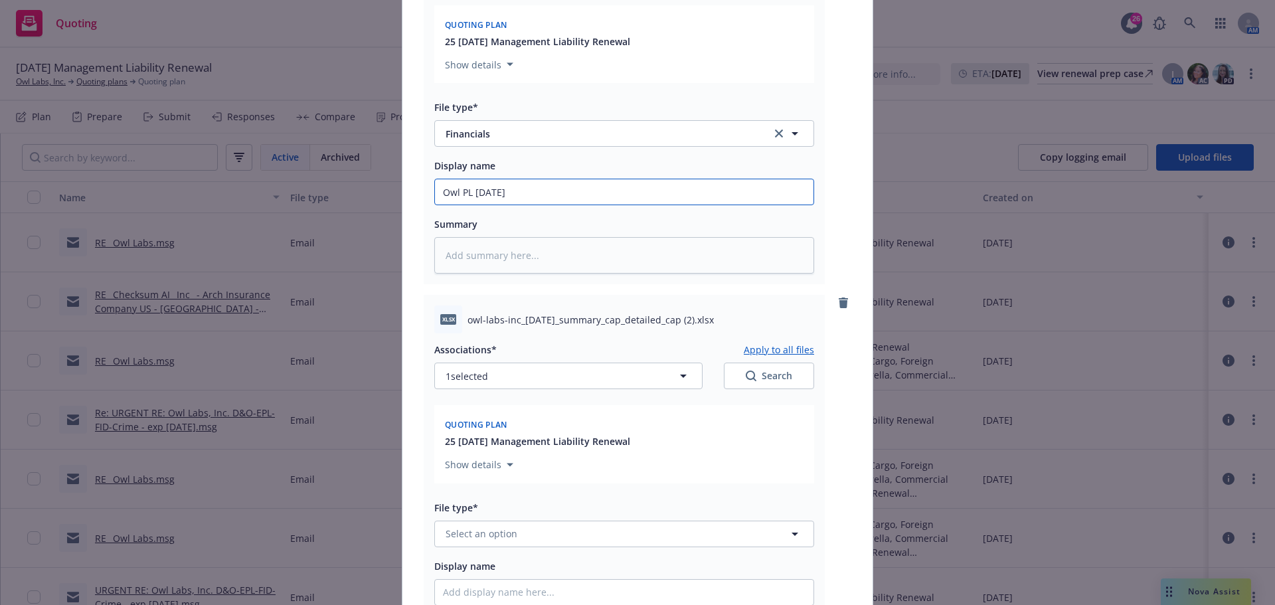
type input "Owl PL 6.30.25"
click at [479, 320] on span "owl-labs-inc_2025-07-03_summary_cap_detailed_cap (2).xlsx" at bounding box center [591, 320] width 246 height 14
drag, startPoint x: 464, startPoint y: 317, endPoint x: 689, endPoint y: 320, distance: 224.5
click at [689, 320] on span "owl-labs-inc_2025-07-03_summary_cap_detailed_cap (2).xlsx" at bounding box center [591, 320] width 246 height 14
copy span "owl-labs-inc_2025-07-03_summary_cap_detailed_cap"
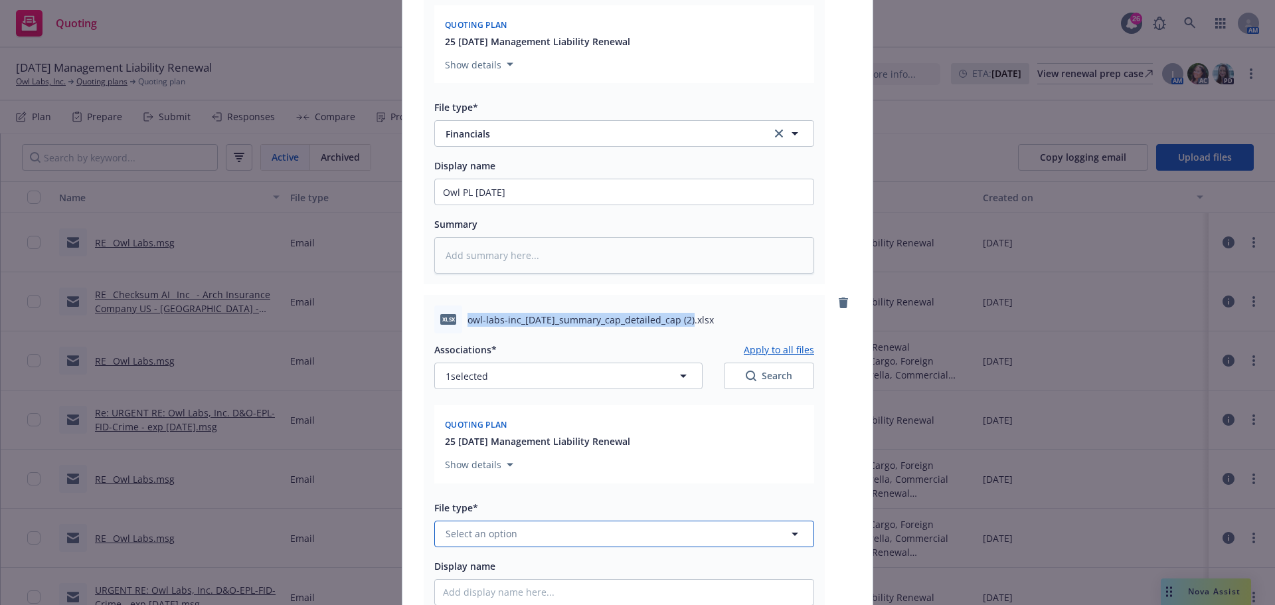
click at [482, 534] on span "Select an option" at bounding box center [482, 534] width 72 height 14
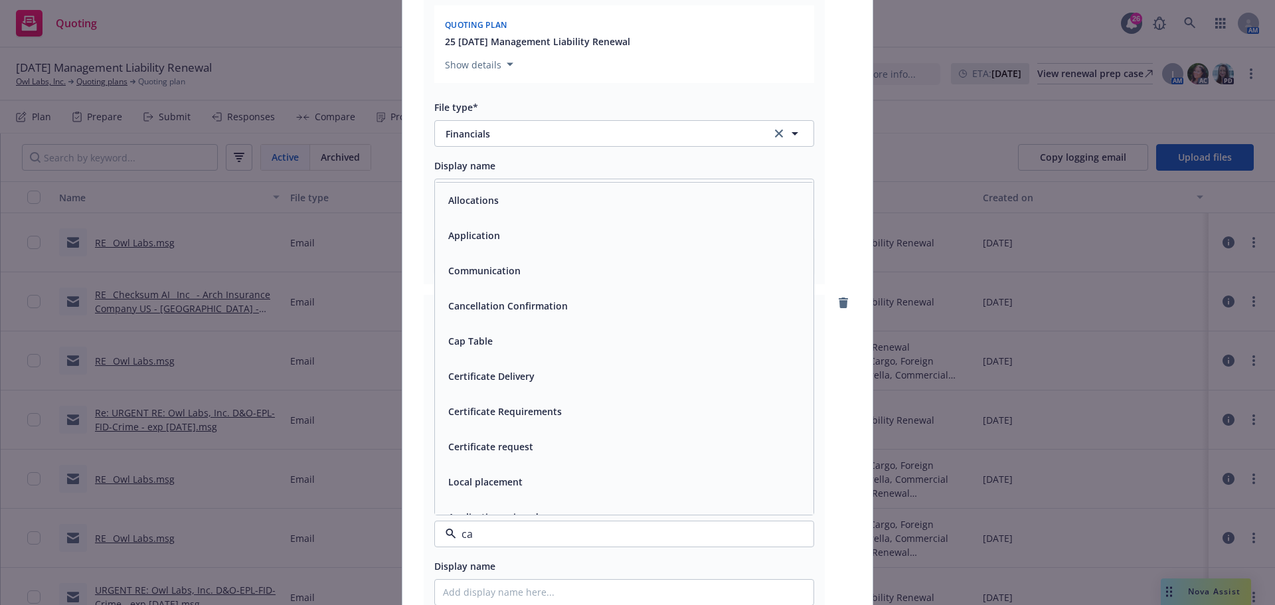
type input "cap"
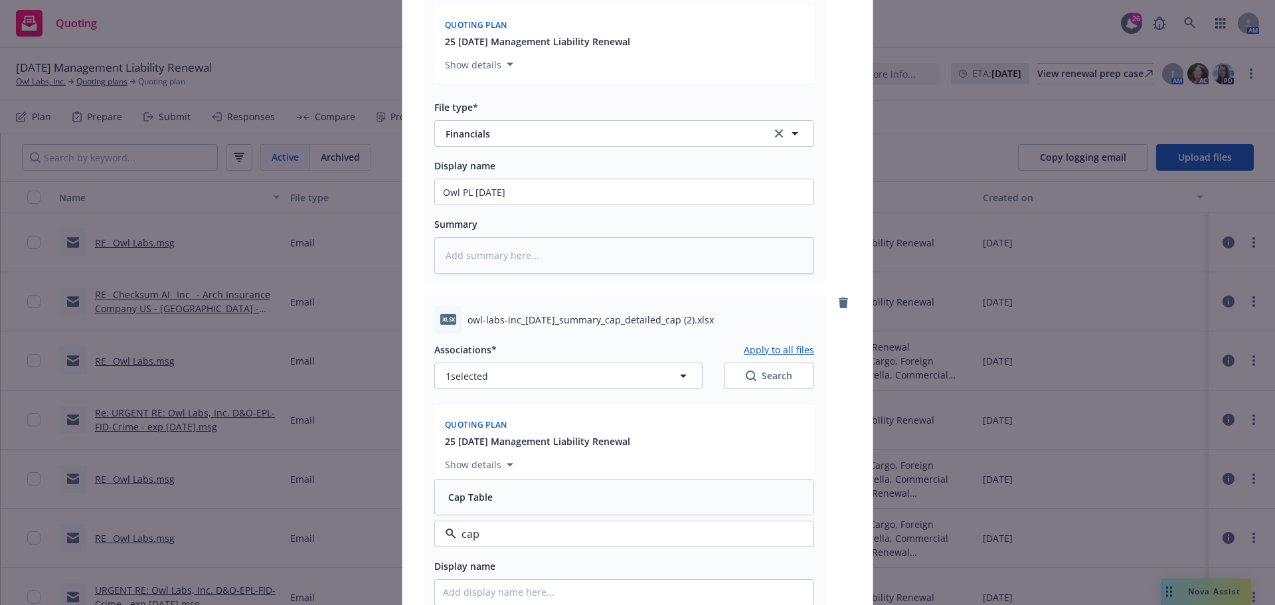
click at [482, 492] on span "Cap Table" at bounding box center [470, 497] width 45 height 14
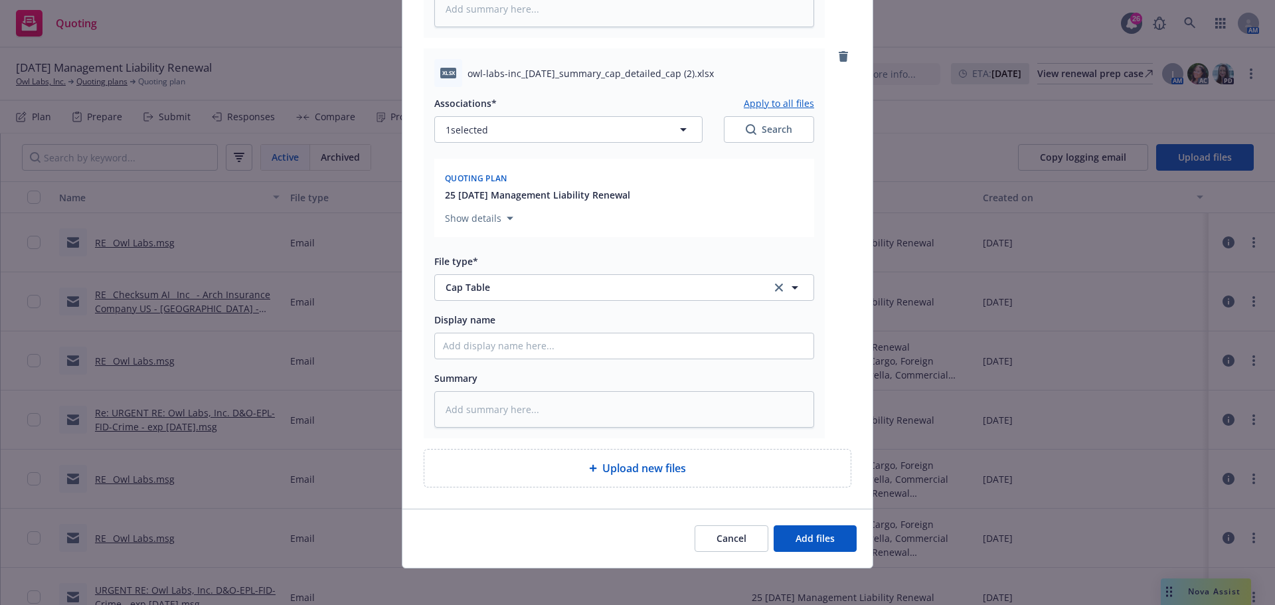
scroll to position [1714, 0]
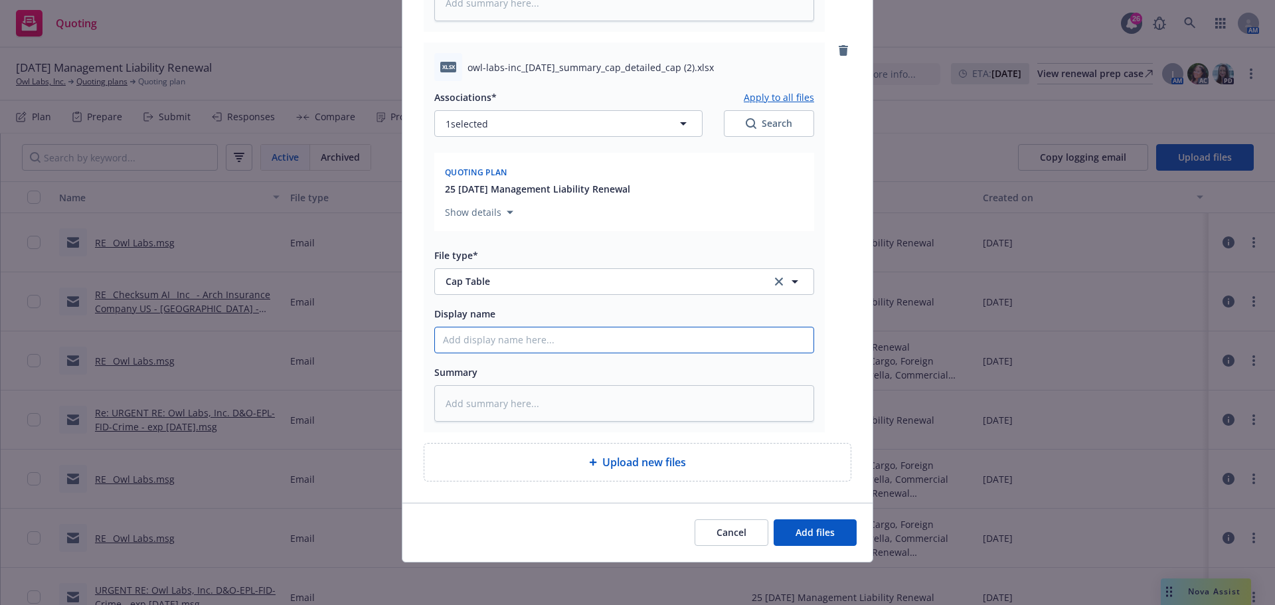
click at [477, 345] on input "Display name" at bounding box center [624, 339] width 379 height 25
paste input "owl-labs-inc_2025-07-03_summary_cap_detailed_cap"
type textarea "x"
type input "owl-labs-inc_2025-07-03_summary_cap_detailed_cap"
click at [818, 537] on span "Add files" at bounding box center [815, 532] width 39 height 13
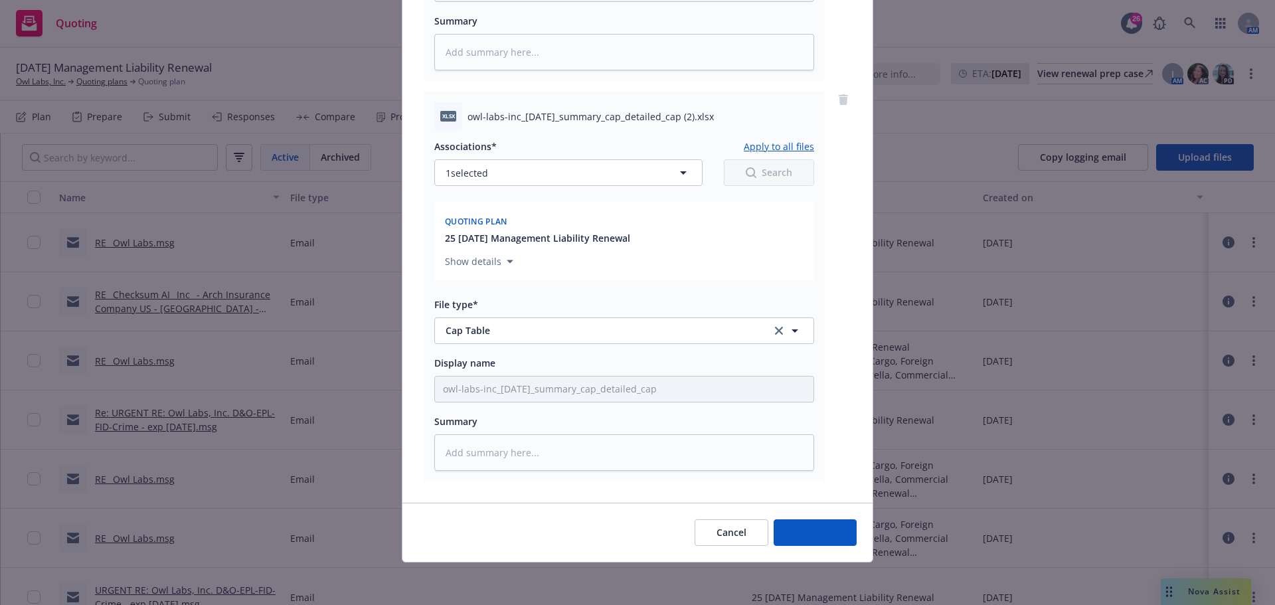
scroll to position [1665, 0]
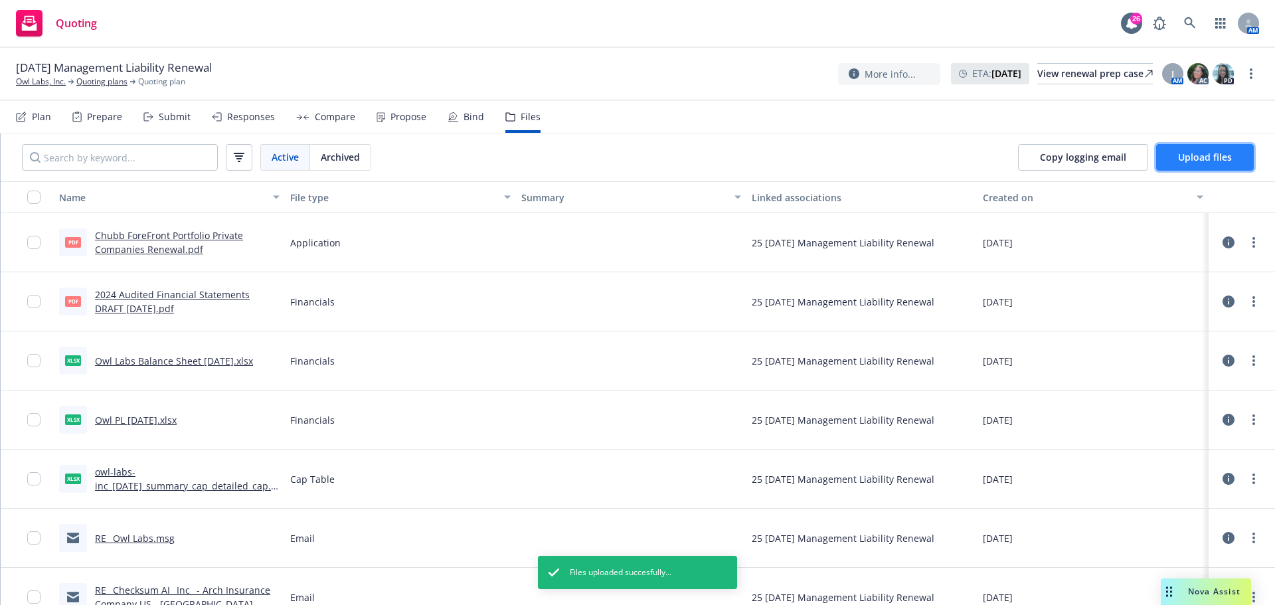
click at [1192, 148] on button "Upload files" at bounding box center [1205, 157] width 98 height 27
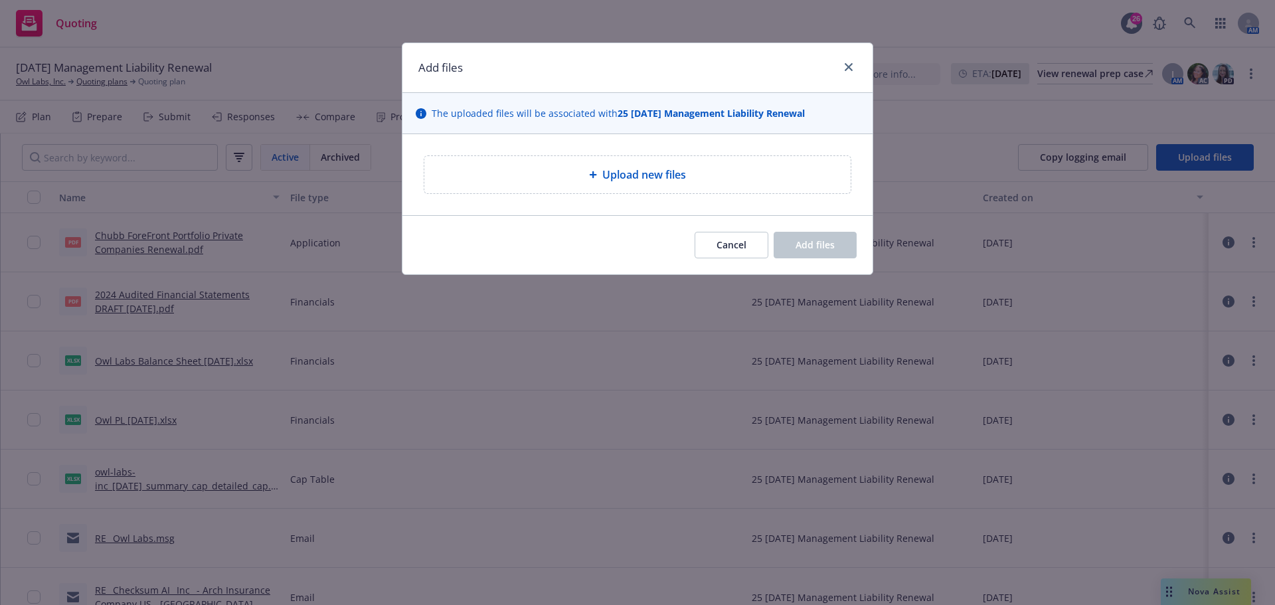
type textarea "x"
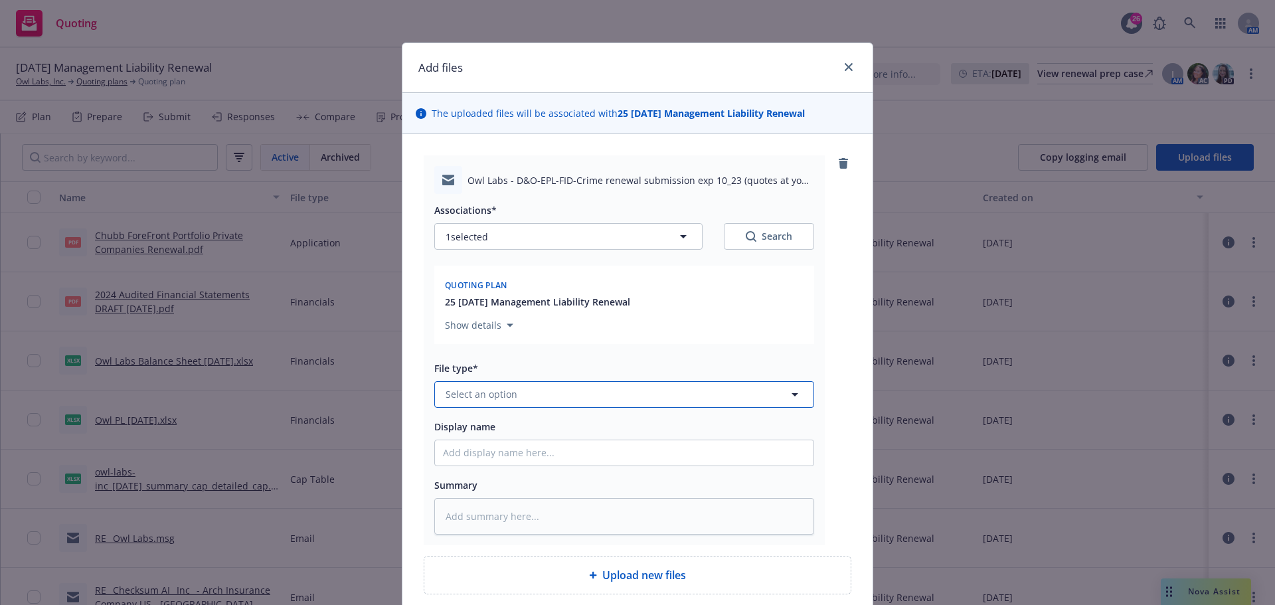
drag, startPoint x: 475, startPoint y: 394, endPoint x: 486, endPoint y: 398, distance: 11.4
click at [475, 395] on span "Select an option" at bounding box center [482, 394] width 72 height 14
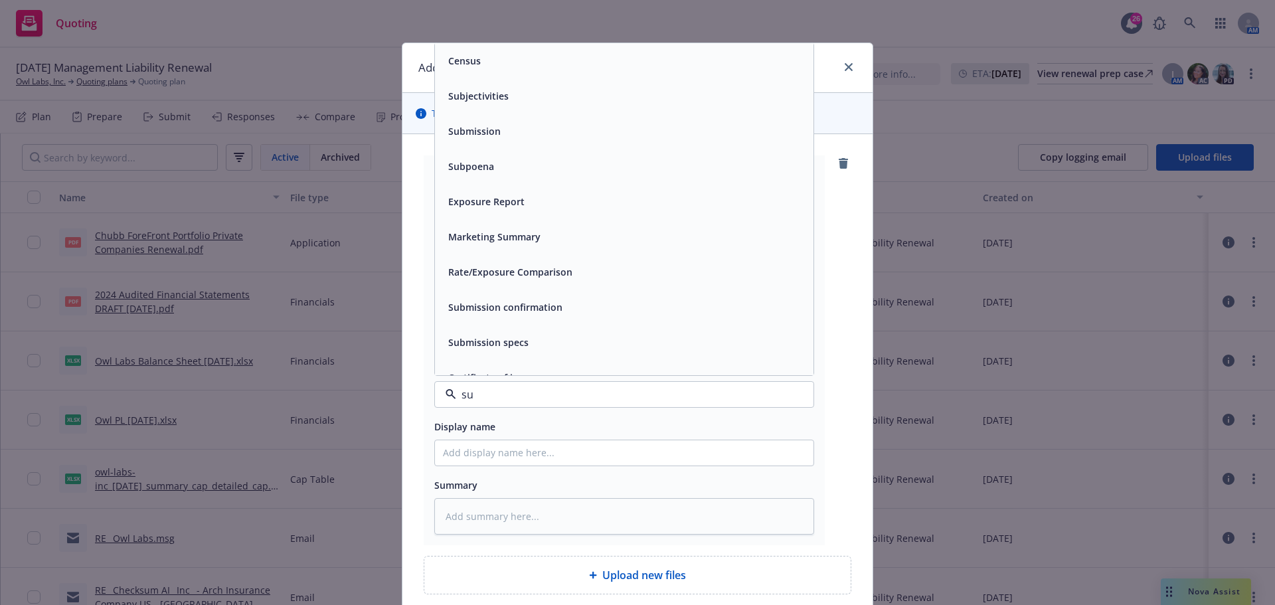
type input "sub"
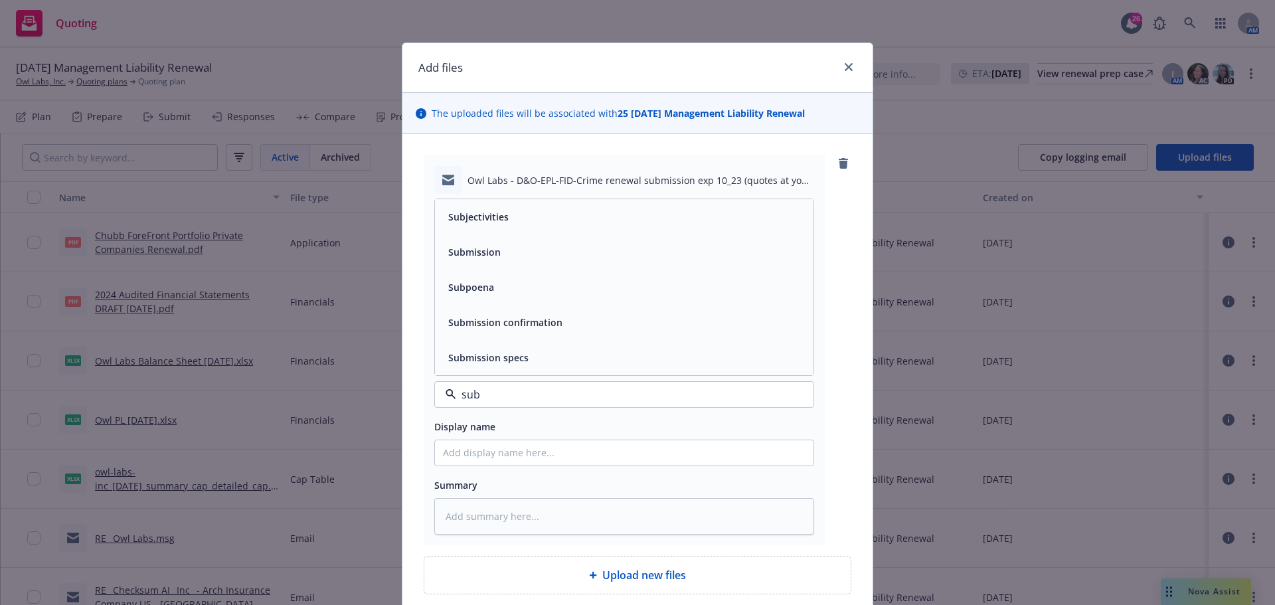
click at [488, 243] on div "Submission" at bounding box center [473, 251] width 60 height 19
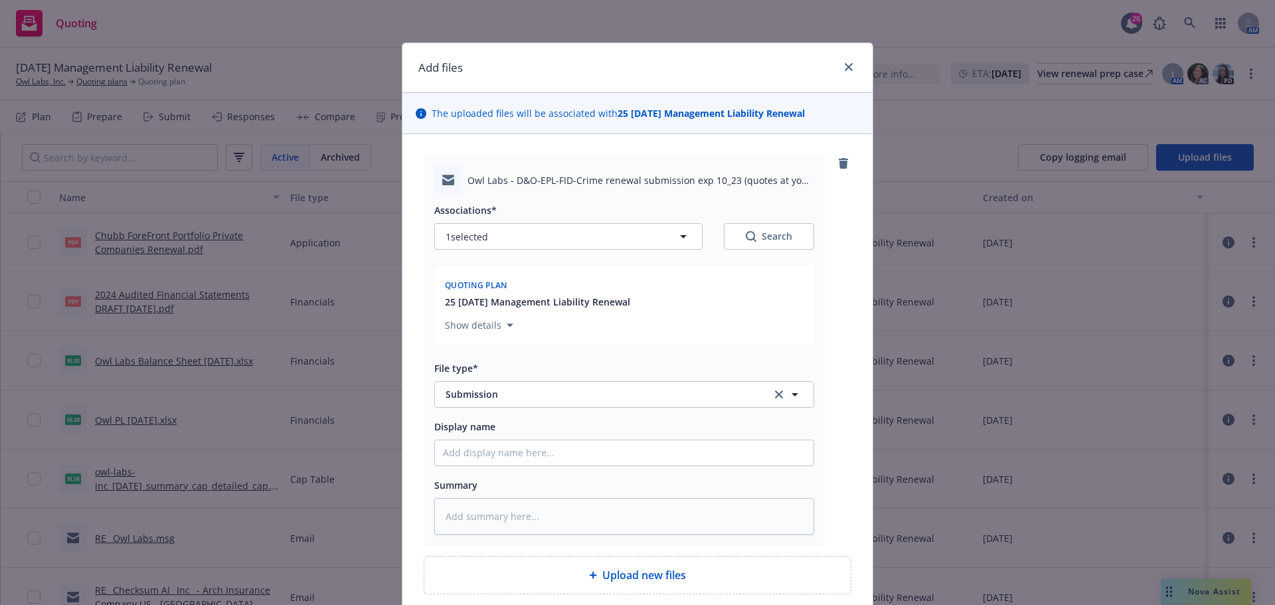
click at [508, 184] on span "Owl Labs - D&O-EPL-FID-Crime renewal submission exp 10_23 (quotes at your earli…" at bounding box center [641, 180] width 347 height 14
drag, startPoint x: 464, startPoint y: 182, endPoint x: 734, endPoint y: 181, distance: 270.4
click at [734, 181] on span "Owl Labs - D&O-EPL-FID-Crime renewal submission exp 10_23 (quotes at your earli…" at bounding box center [641, 180] width 347 height 14
copy span "Owl Labs - D&O-EPL-FID-Crime renewal submission exp 10_23 ("
click at [459, 456] on input "Display name" at bounding box center [624, 452] width 379 height 25
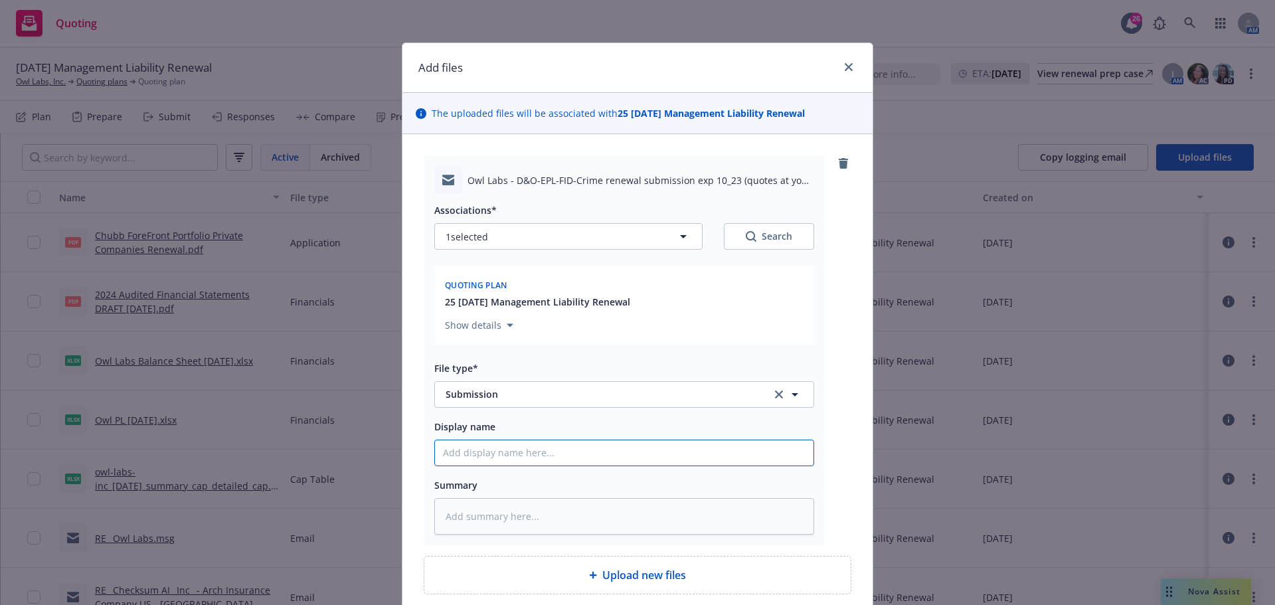
type textarea "x"
type input "2"
type textarea "x"
type input "25"
type textarea "x"
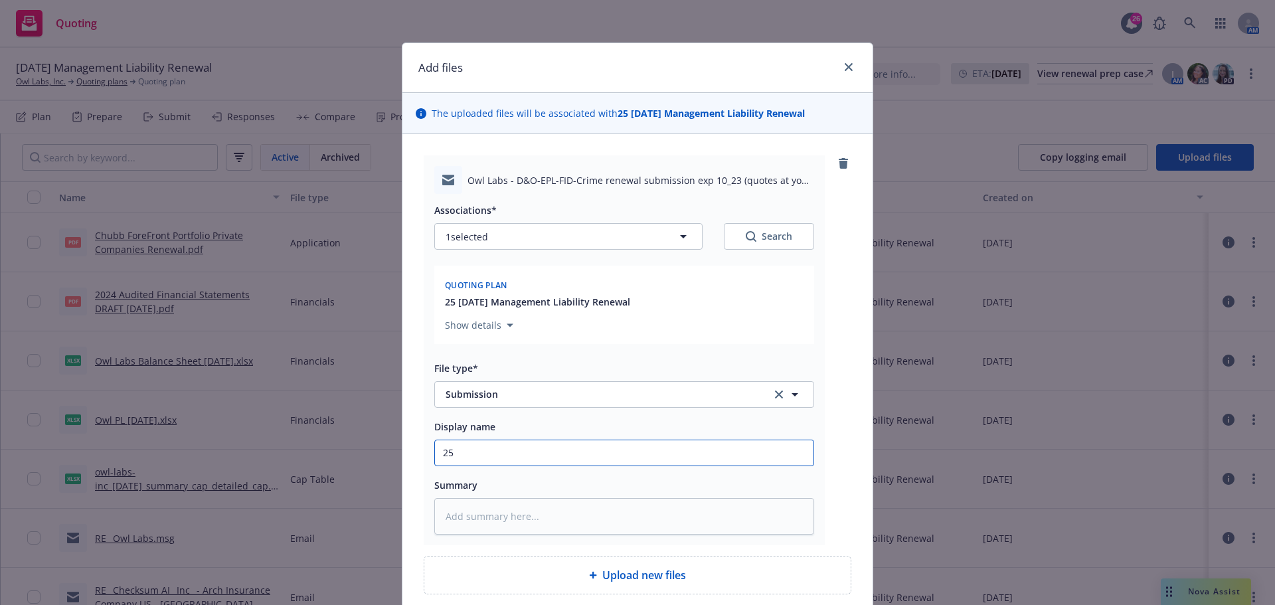
type input "25-"
type textarea "x"
type input "25-26"
type textarea "x"
type input "25-26"
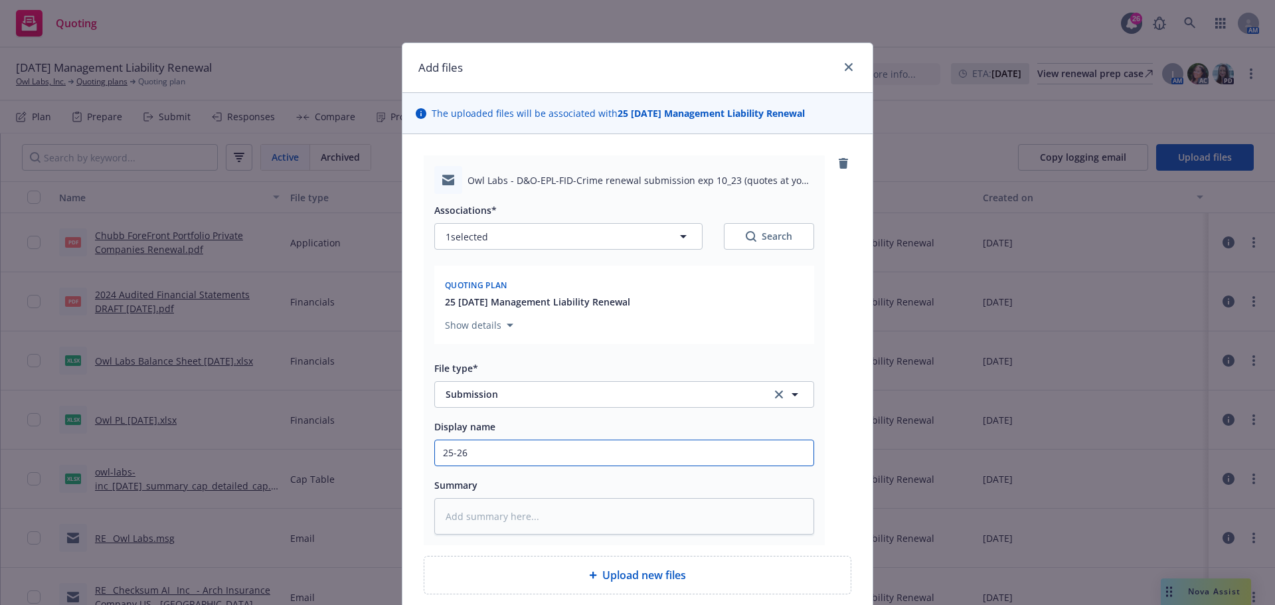
type textarea "x"
type input "25-26 C"
type textarea "x"
type input "25-26 CR"
type textarea "x"
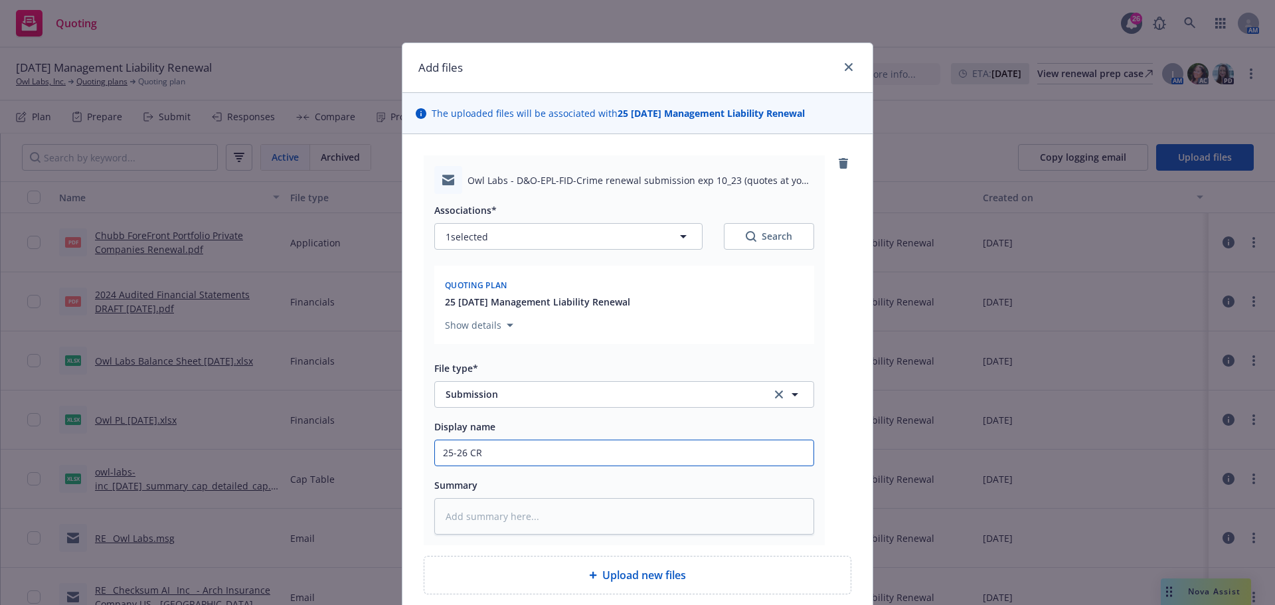
type input "25-26 CRC"
type textarea "x"
type input "25-26 CRC"
paste input "Owl Labs - D&O-EPL-FID-Crime renewal submission exp 10_23 ("
type textarea "x"
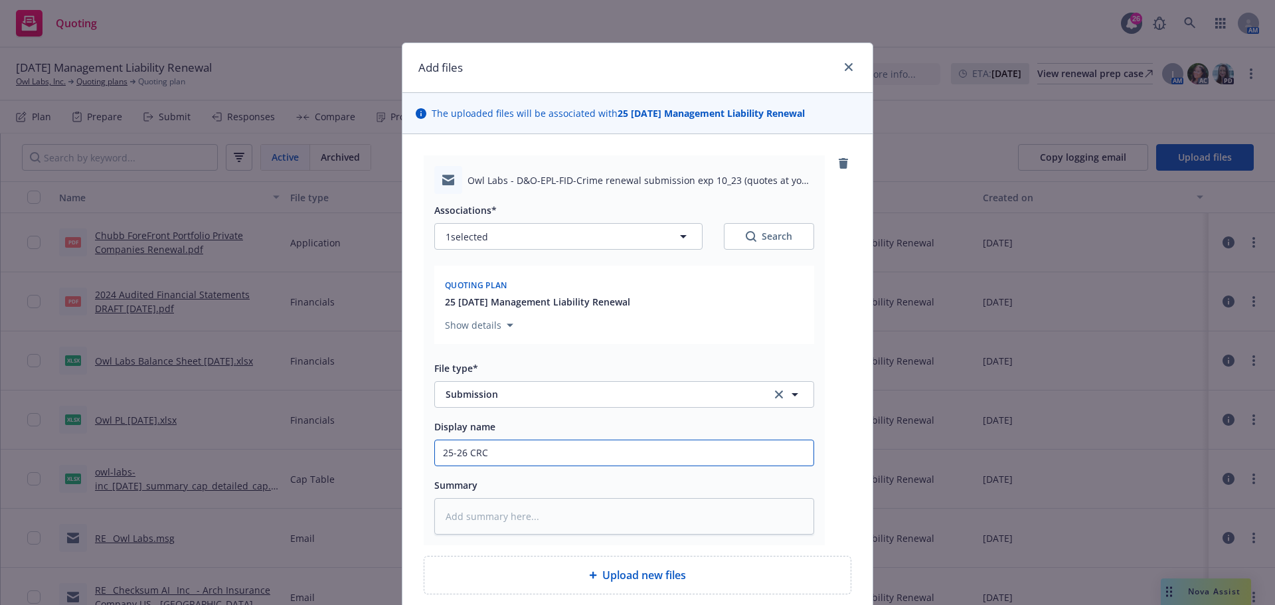
type input "25-26 CRC Owl Labs - D&O-EPL-FID-Crime renewal submission exp 10_23 ("
type textarea "x"
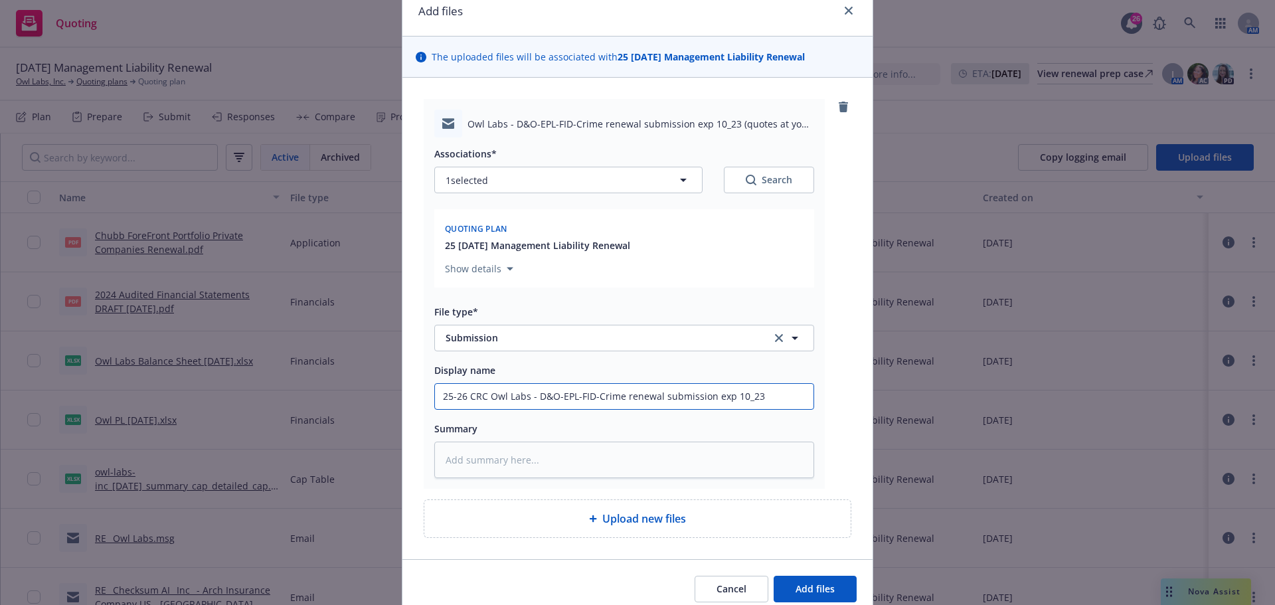
scroll to position [113, 0]
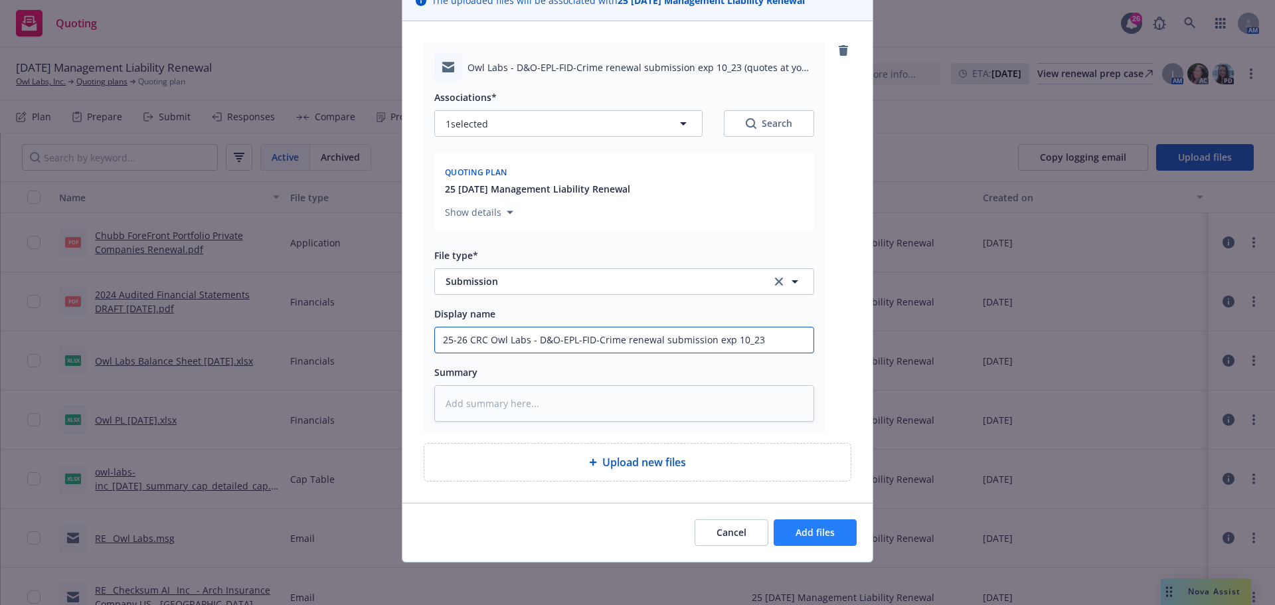
type input "25-26 CRC Owl Labs - D&O-EPL-FID-Crime renewal submission exp 10_23"
click at [800, 538] on span "Add files" at bounding box center [815, 532] width 39 height 13
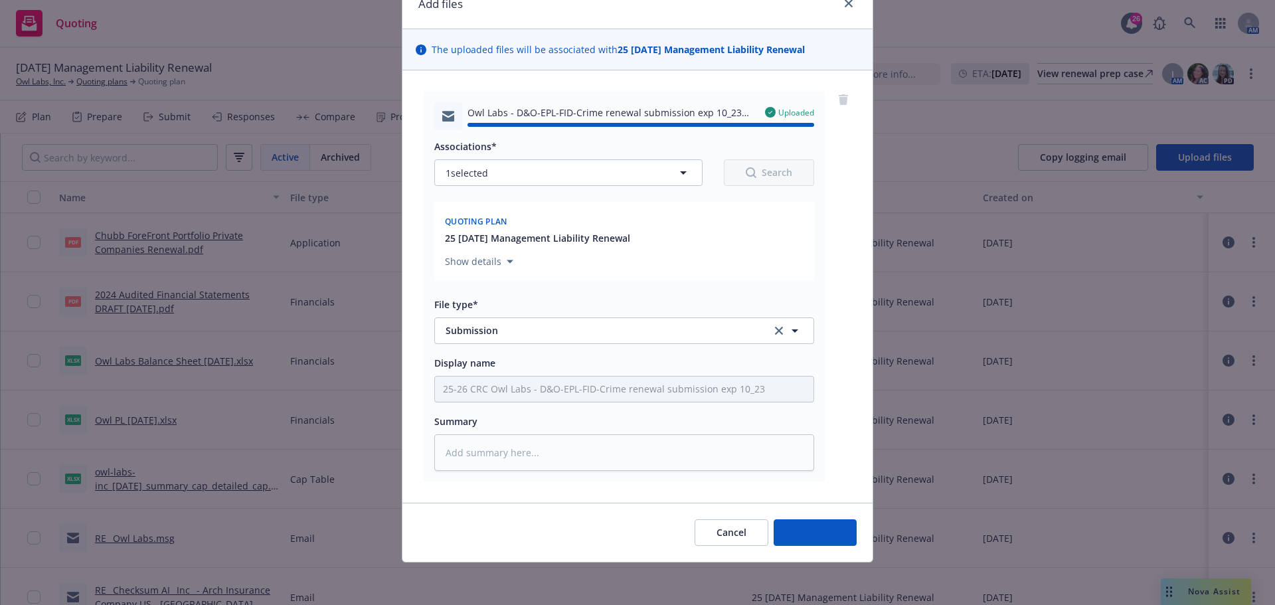
type textarea "x"
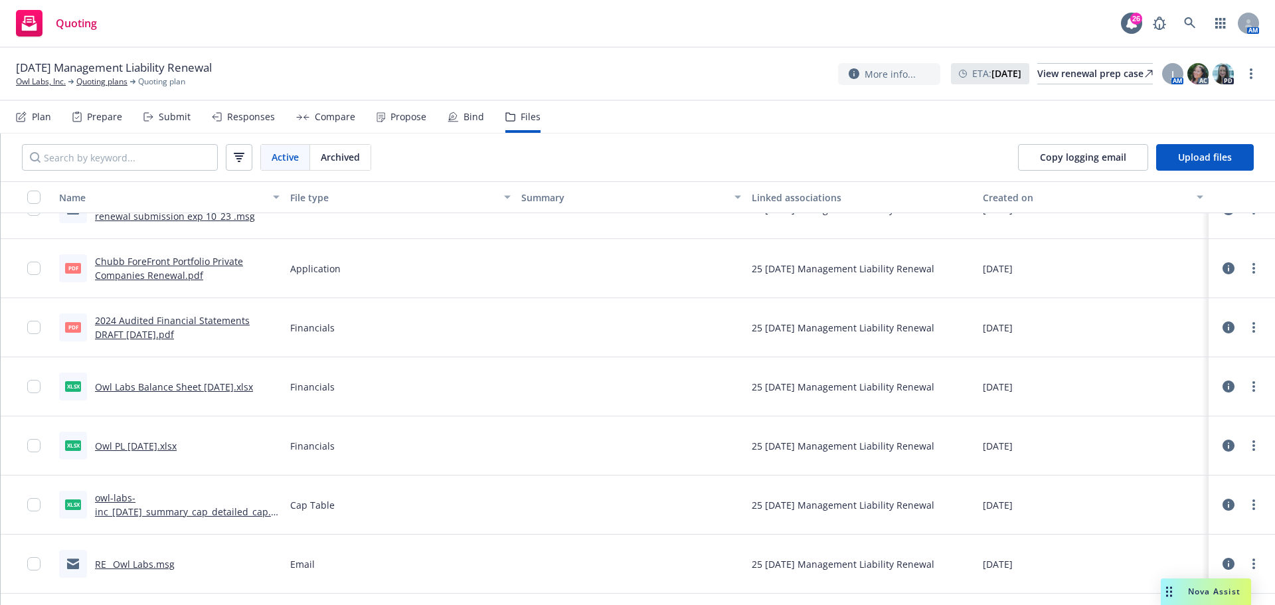
scroll to position [0, 0]
